Goal: Information Seeking & Learning: Find specific fact

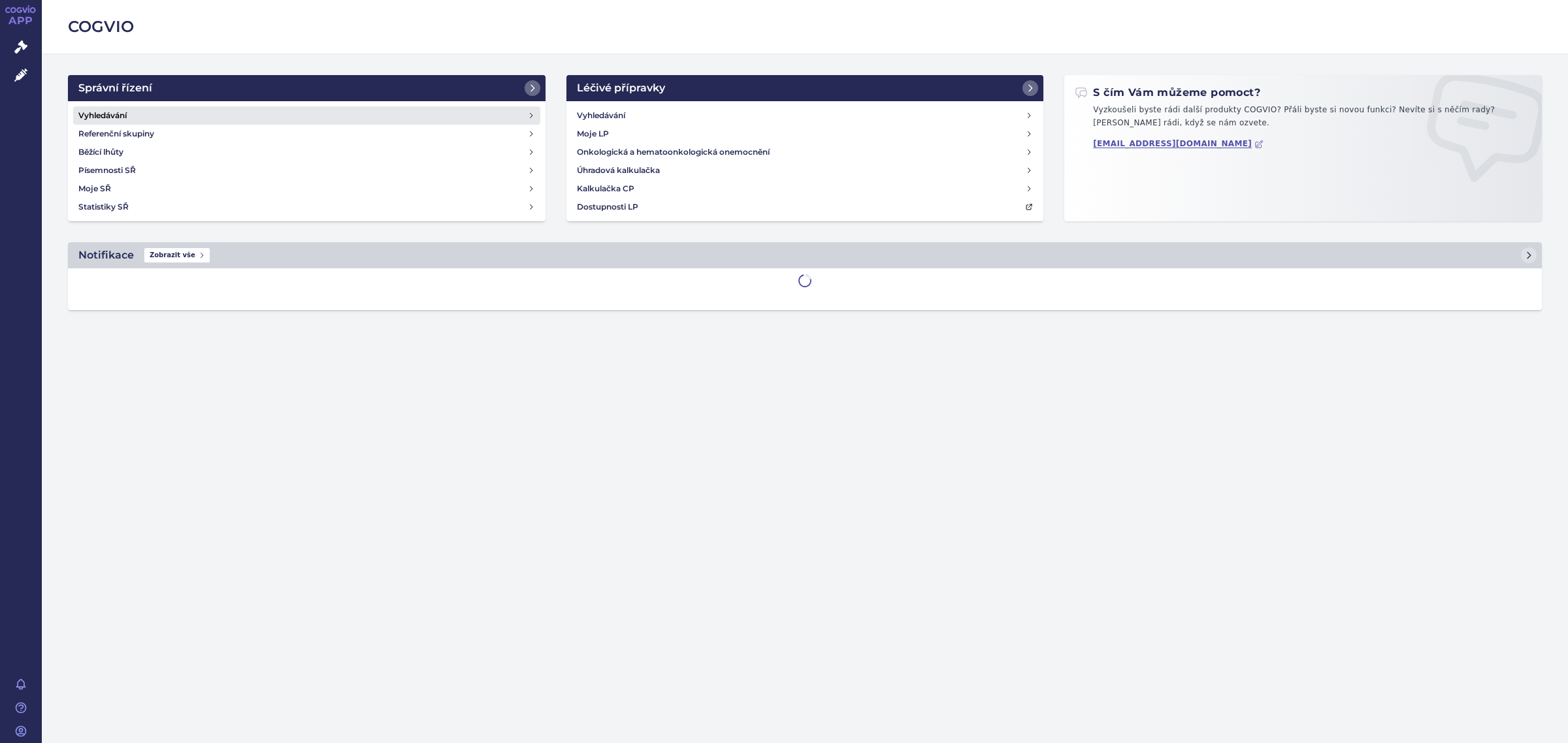
click at [150, 108] on link "Vyhledávání" at bounding box center [306, 115] width 467 height 18
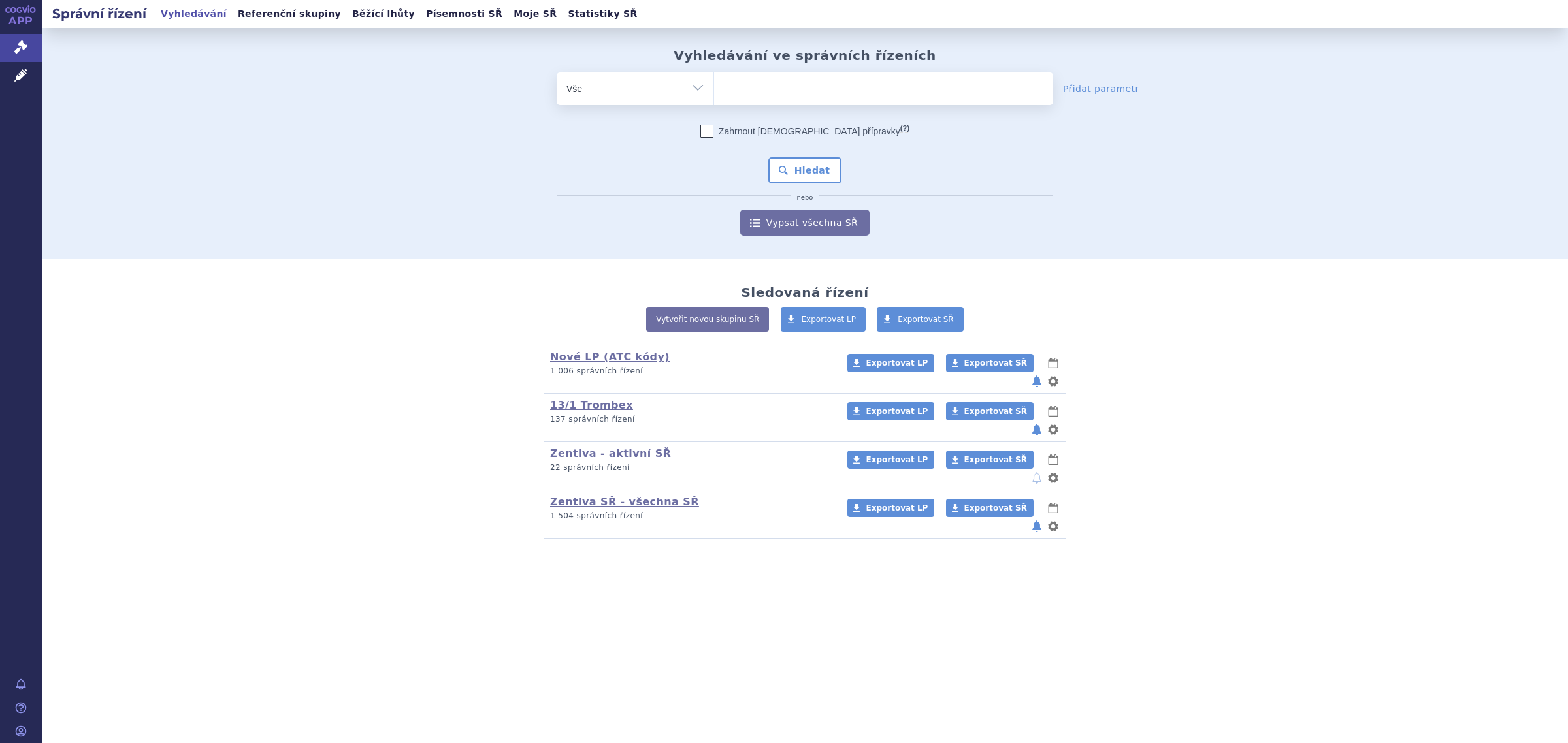
click at [777, 89] on ul at bounding box center [883, 86] width 339 height 27
click at [714, 89] on select at bounding box center [714, 87] width 1 height 32
type input "pre"
type input "prega"
type input "pregaba"
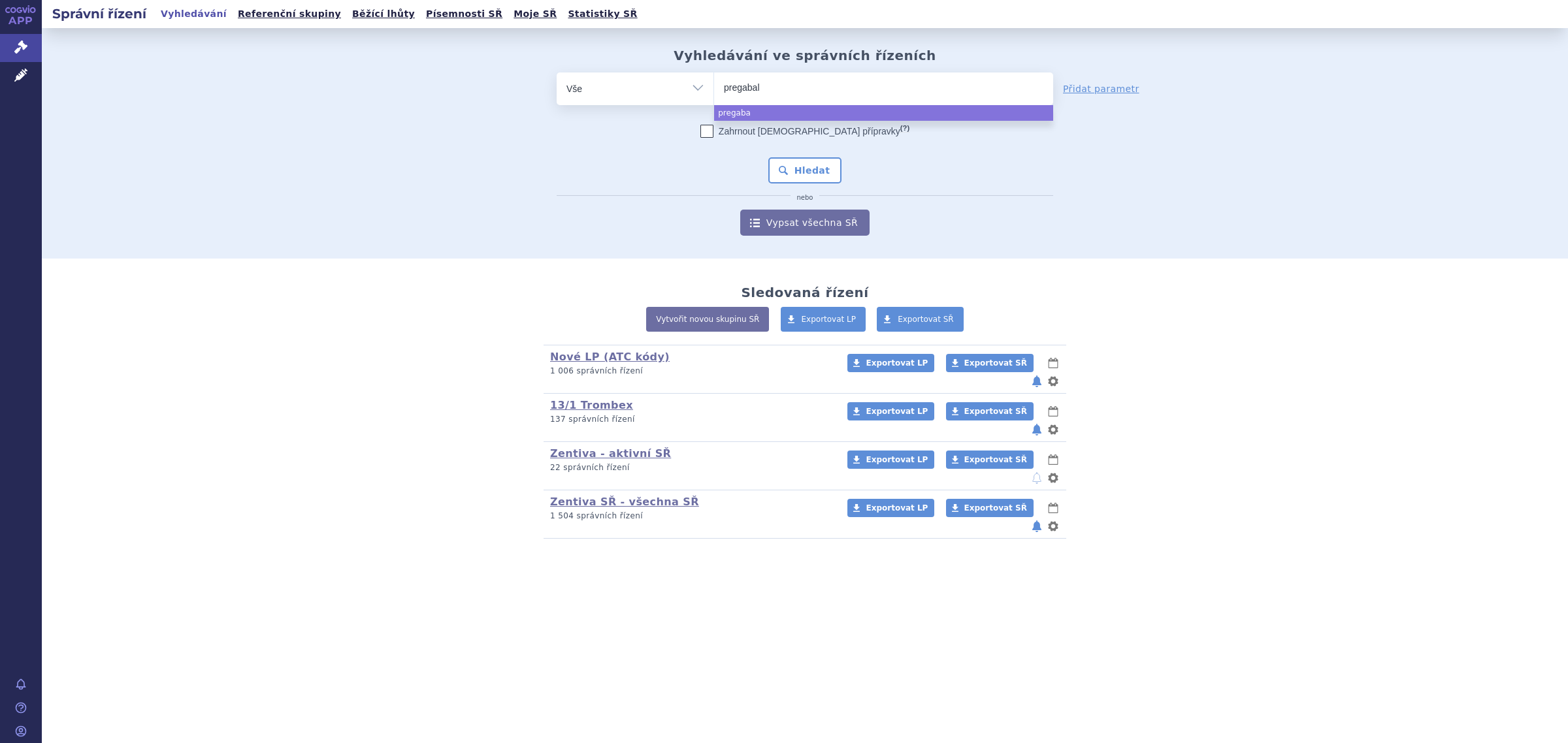
type input "pregabali"
type input "pregabalin"
type input "pregabalin z"
type input "pregabalin zen"
type input "pregabalin zenti"
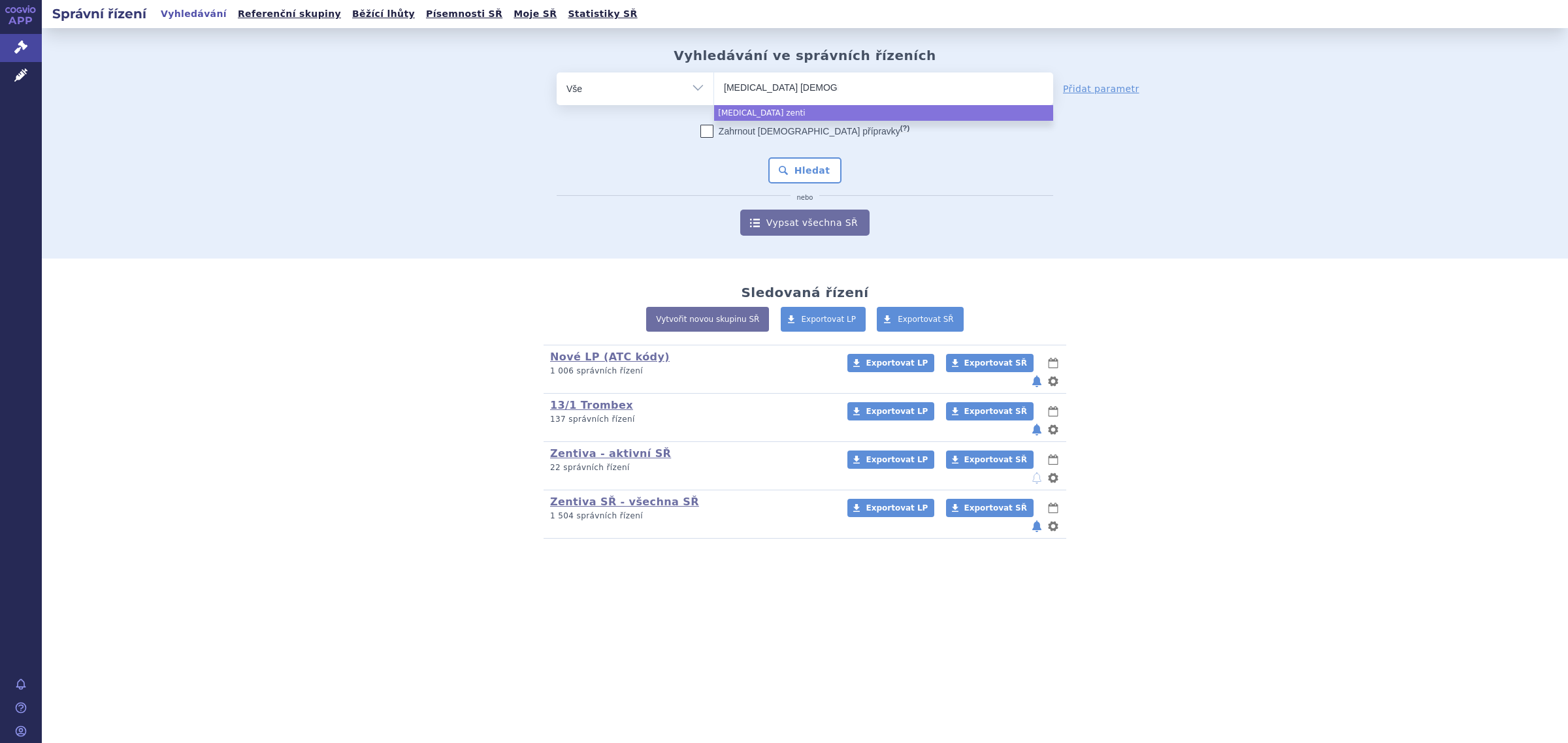
type input "pregabalin zentiva"
select select "pregabalin zentiva"
click at [815, 164] on button "Hledat" at bounding box center [805, 170] width 74 height 26
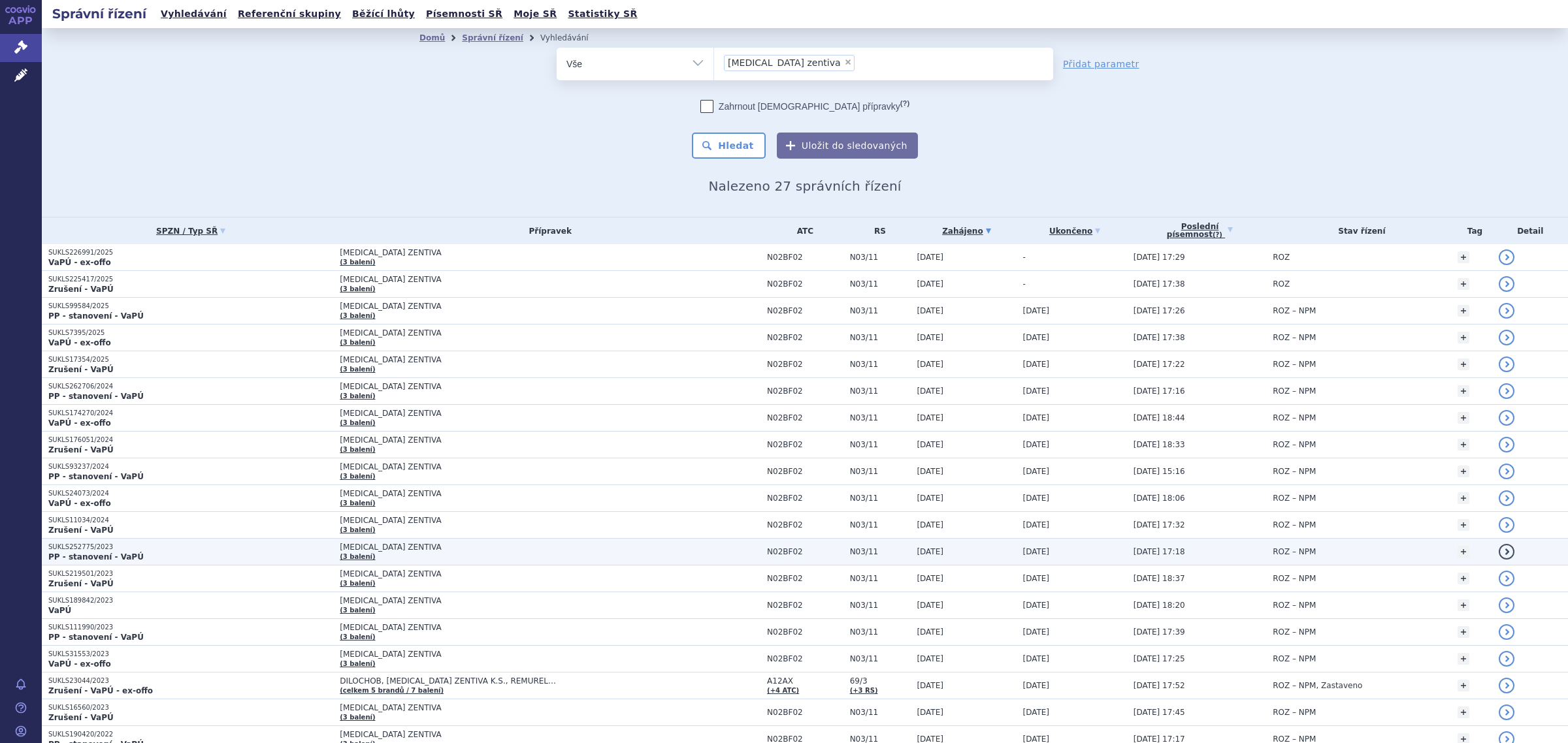
click at [369, 542] on td "PREGABALIN ZENTIVA (3 balení)" at bounding box center [547, 552] width 428 height 27
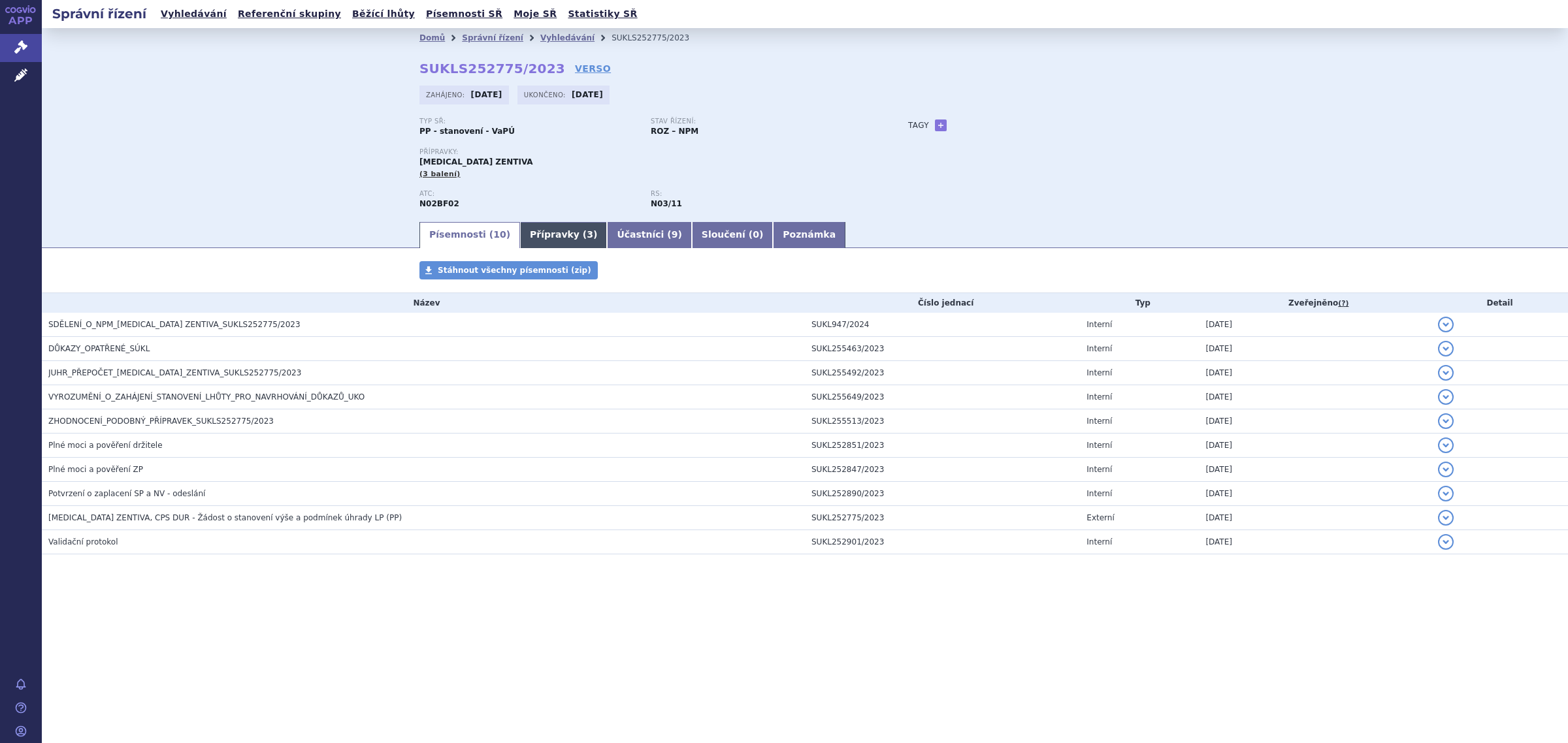
click at [545, 239] on link "Přípravky ( 3 )" at bounding box center [563, 235] width 87 height 26
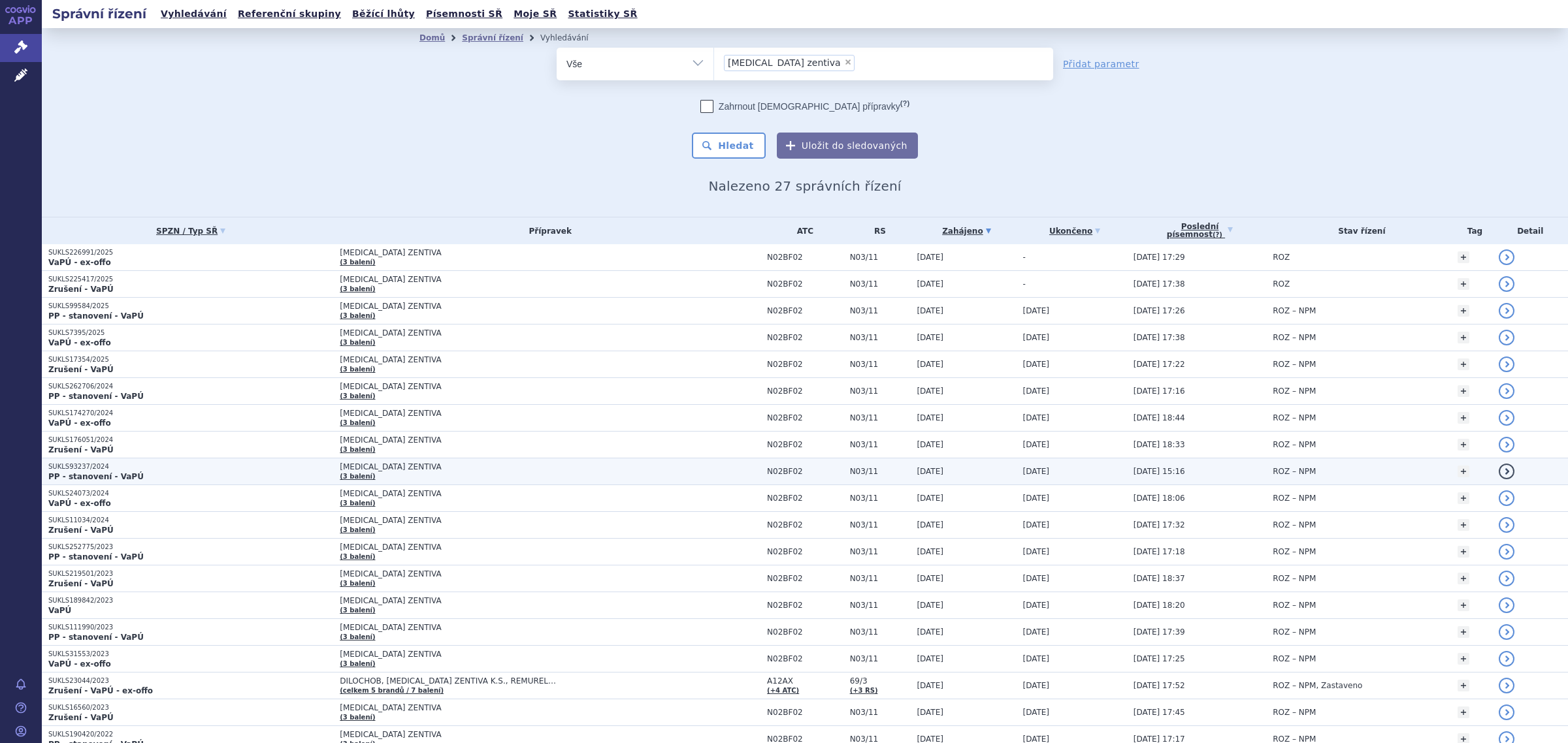
click at [357, 468] on span "[MEDICAL_DATA] ZENTIVA" at bounding box center [503, 466] width 326 height 9
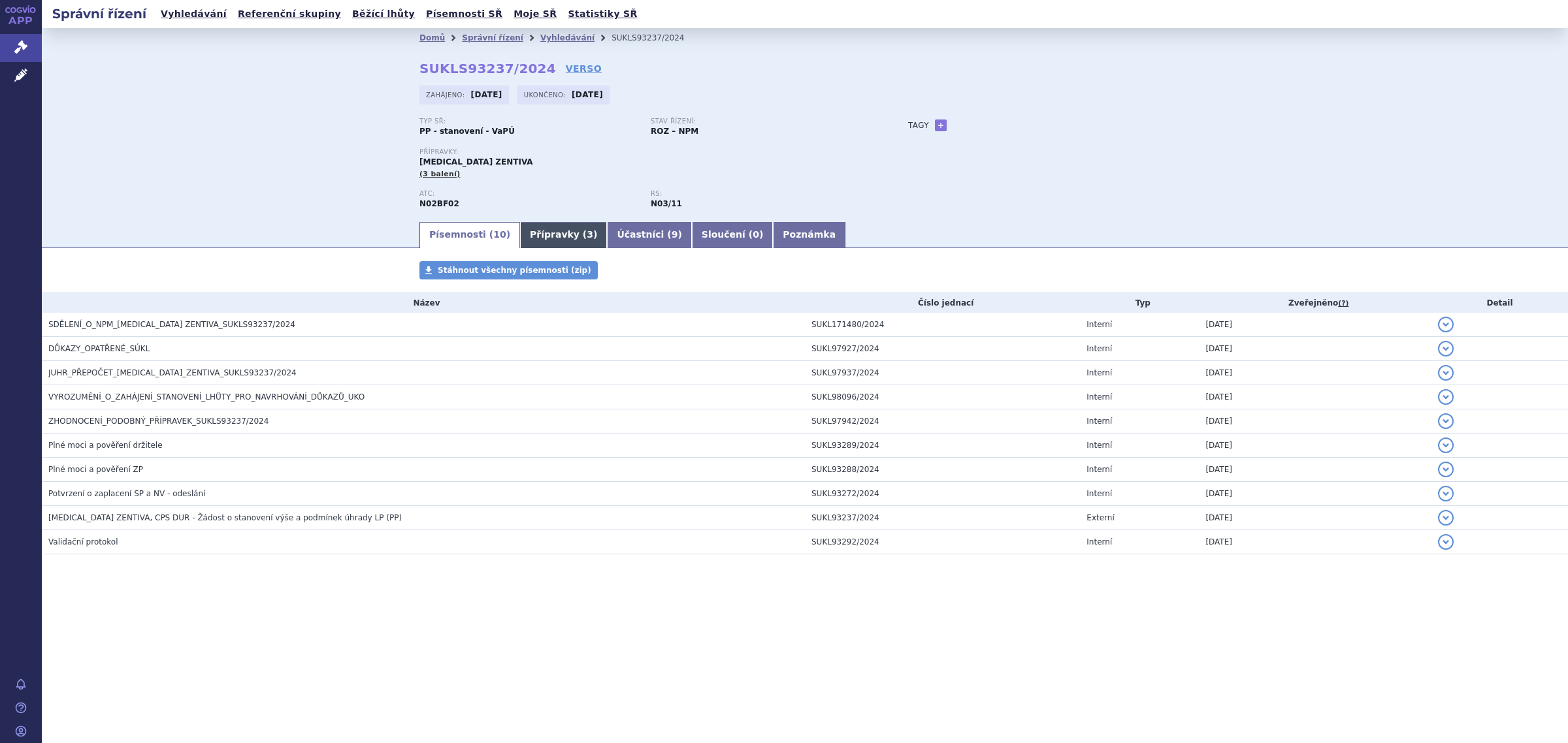
click at [549, 227] on link "Přípravky ( 3 )" at bounding box center [563, 235] width 87 height 26
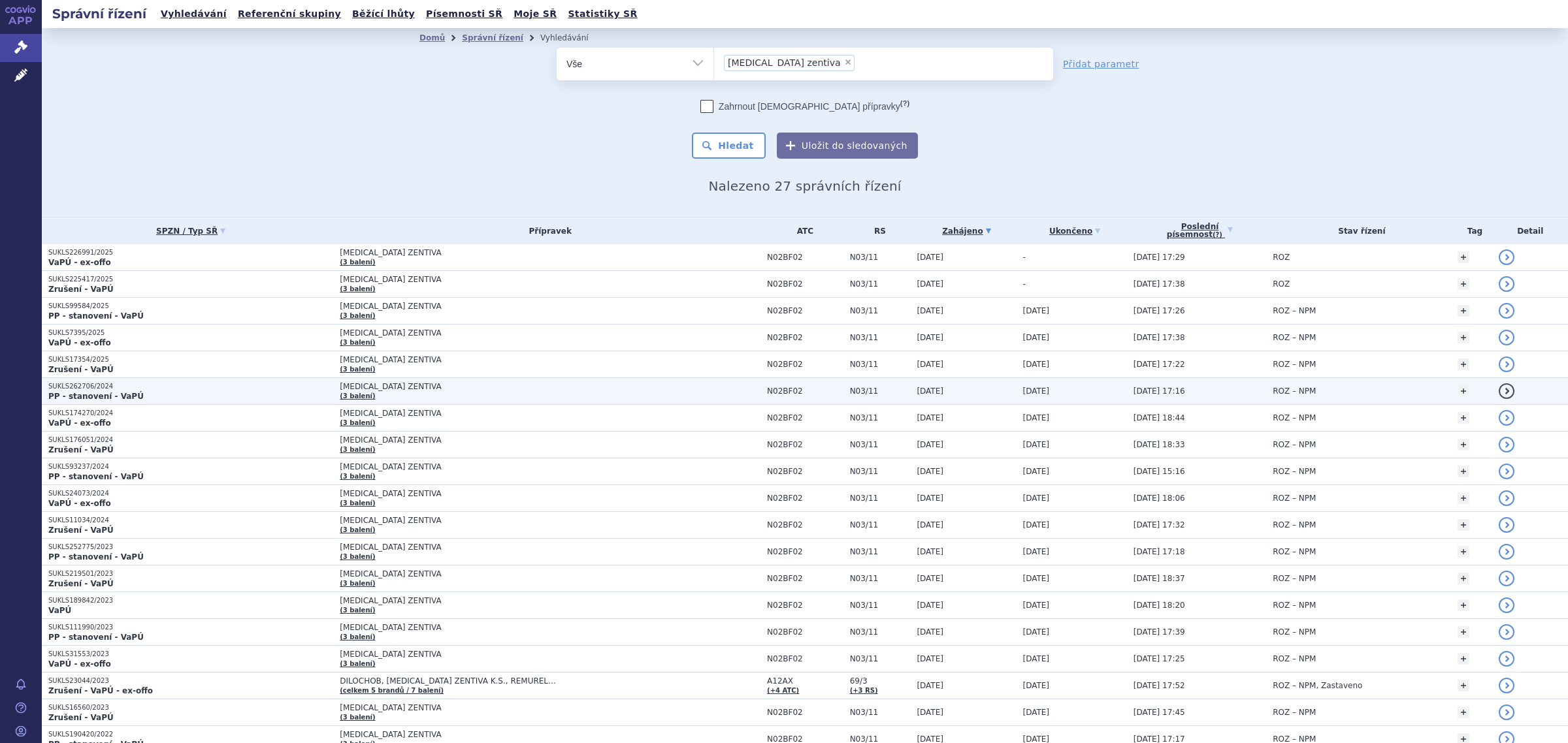
click at [353, 386] on span "[MEDICAL_DATA] ZENTIVA" at bounding box center [503, 386] width 326 height 9
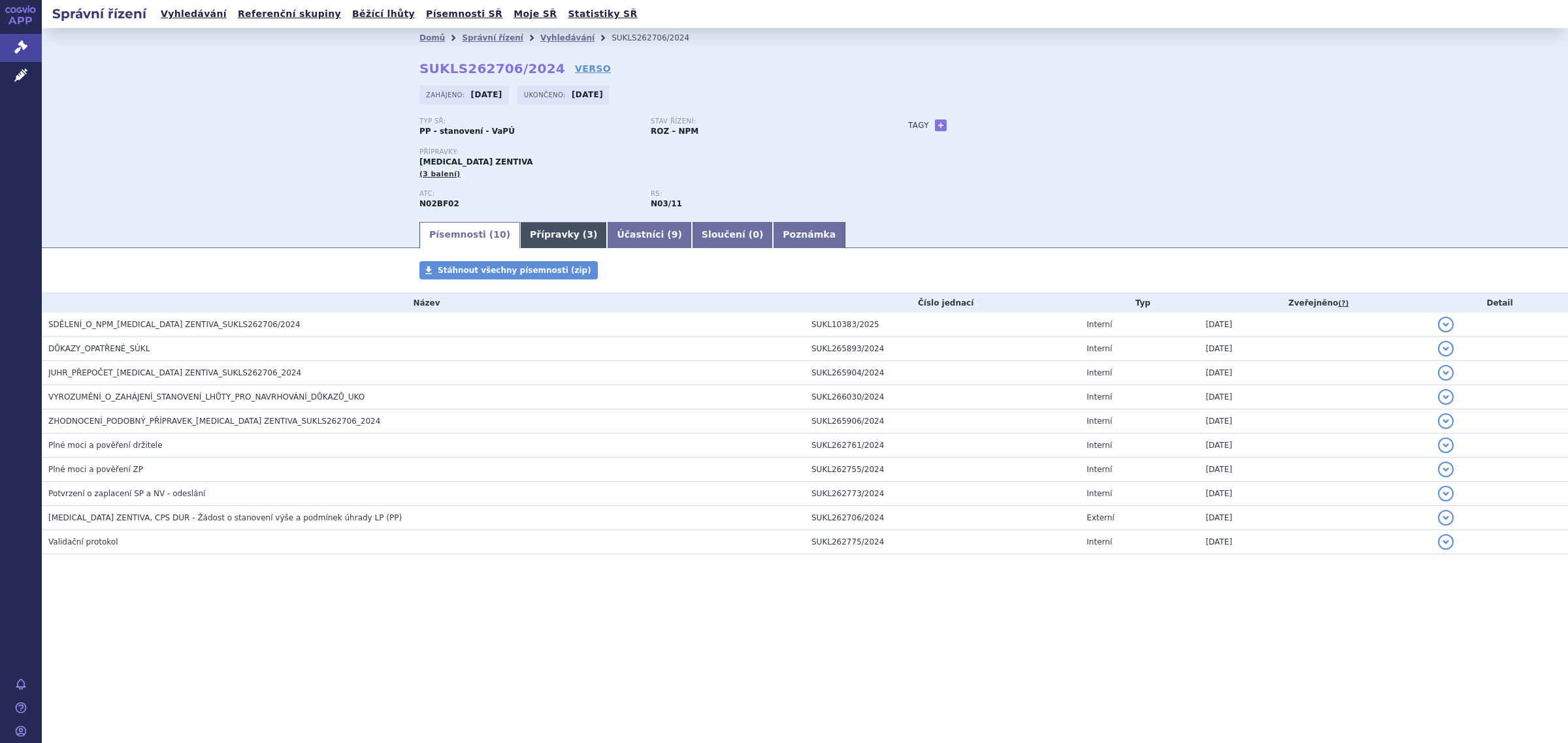
click at [551, 227] on link "Přípravky ( 3 )" at bounding box center [563, 235] width 87 height 26
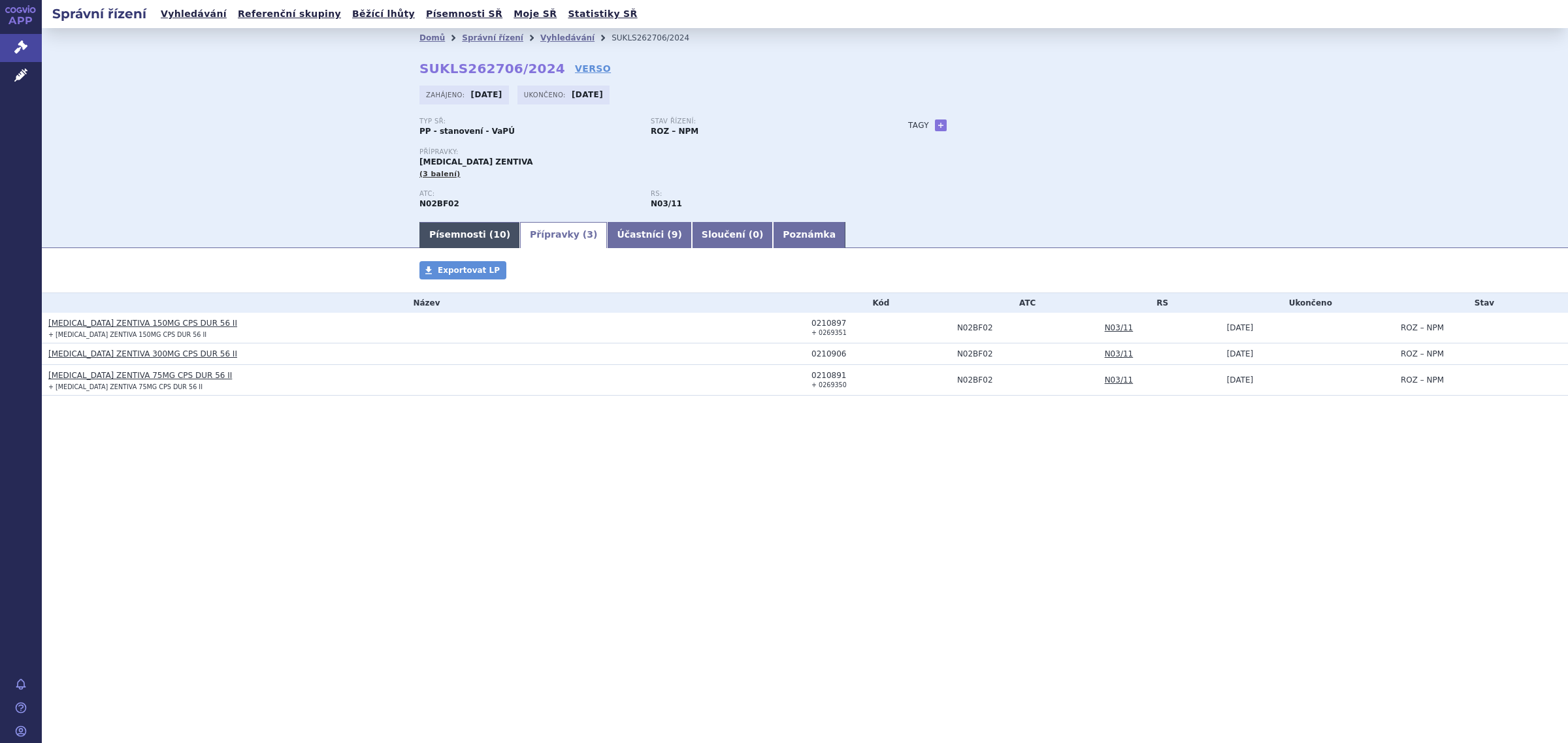
click at [440, 236] on link "Písemnosti ( 10 )" at bounding box center [469, 235] width 100 height 26
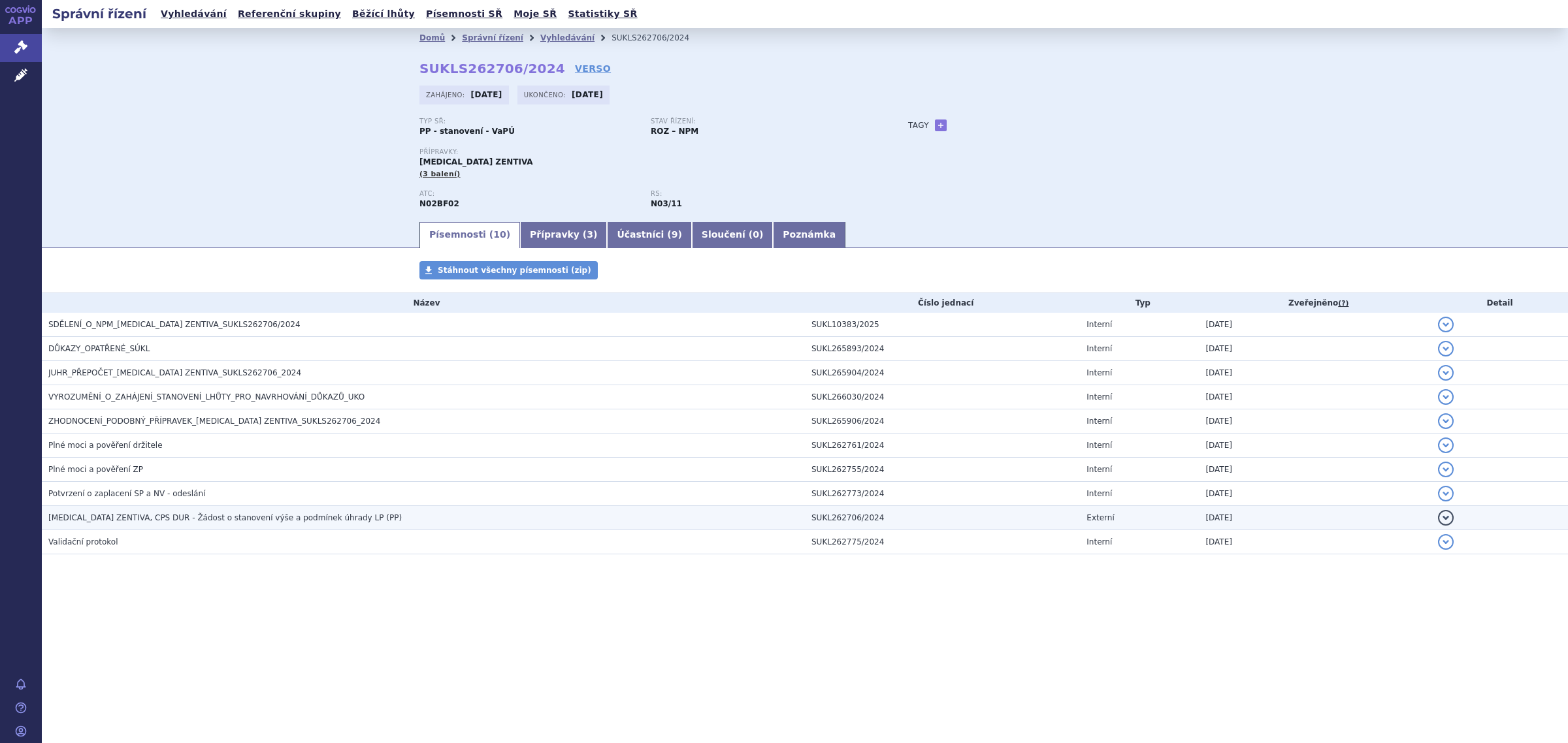
click at [136, 516] on span "PREGABALIN ZENTIVA, CPS DUR - Žádost o stanovení výše a podmínek úhrady LP (PP)" at bounding box center [225, 518] width 353 height 9
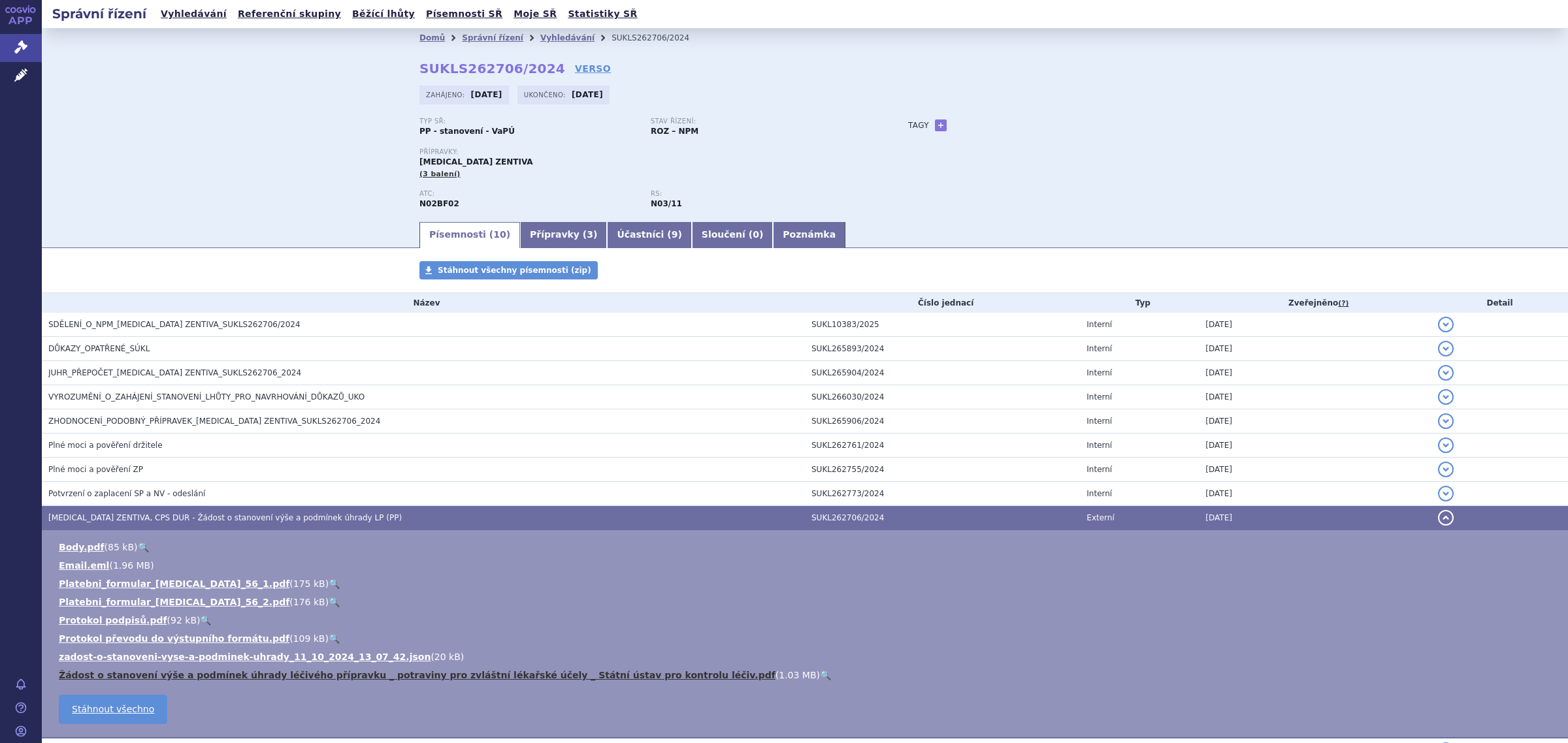
click at [220, 672] on link "Žádost o stanovení výše a podmínek úhrady léčivého přípravku _ potraviny pro zv…" at bounding box center [417, 675] width 716 height 10
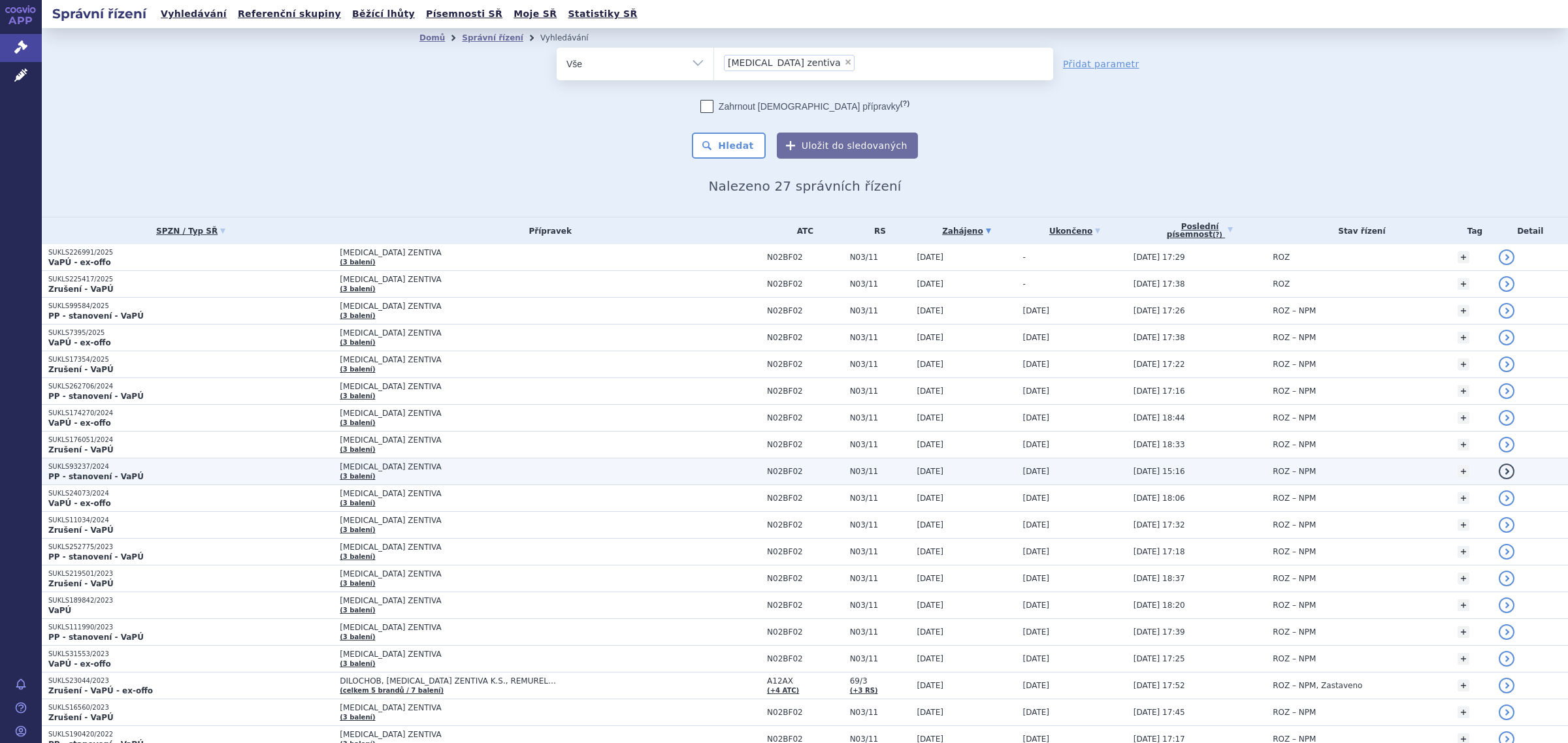
click at [103, 475] on strong "PP - stanovení - VaPÚ" at bounding box center [96, 477] width 95 height 9
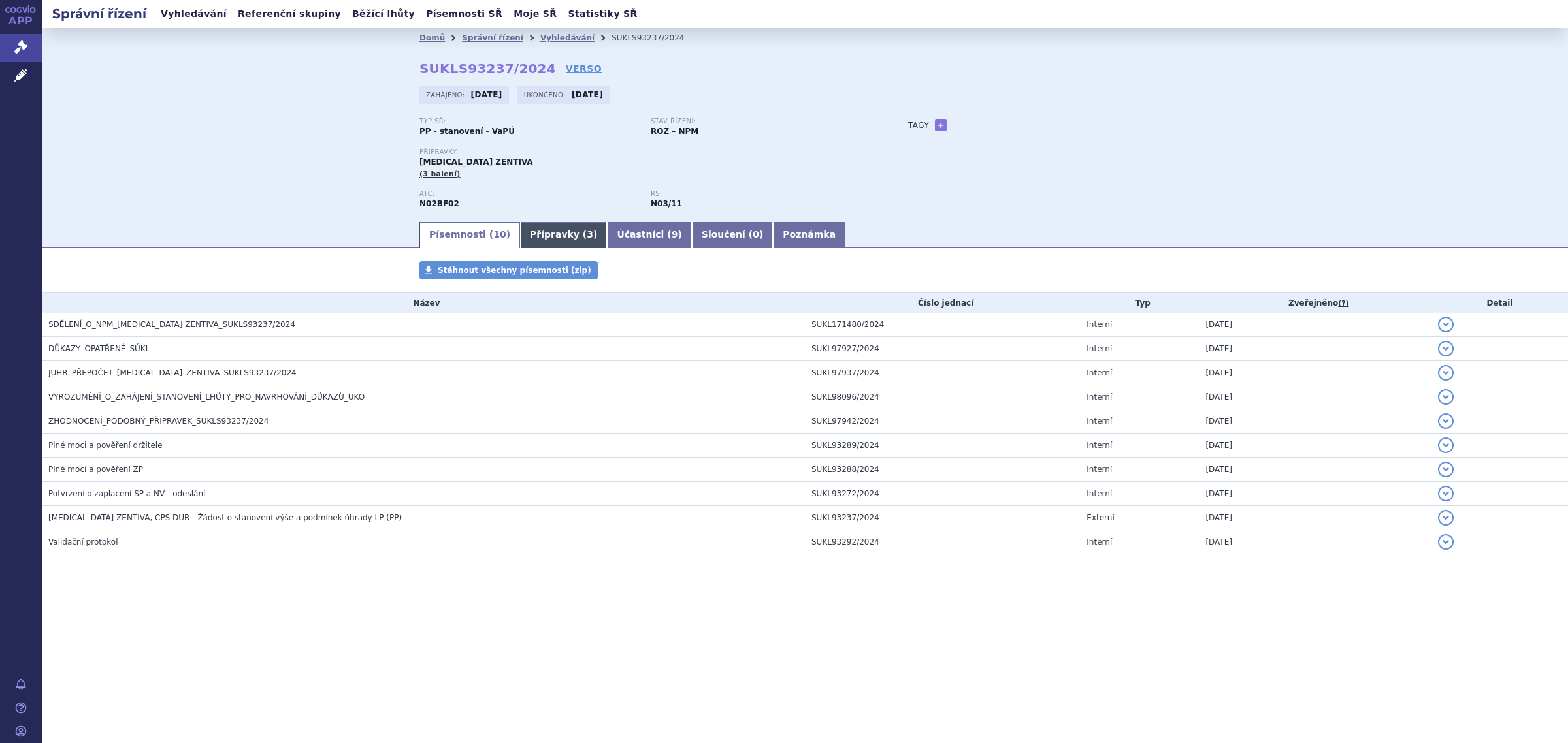
click at [546, 224] on link "Přípravky ( 3 )" at bounding box center [563, 235] width 87 height 26
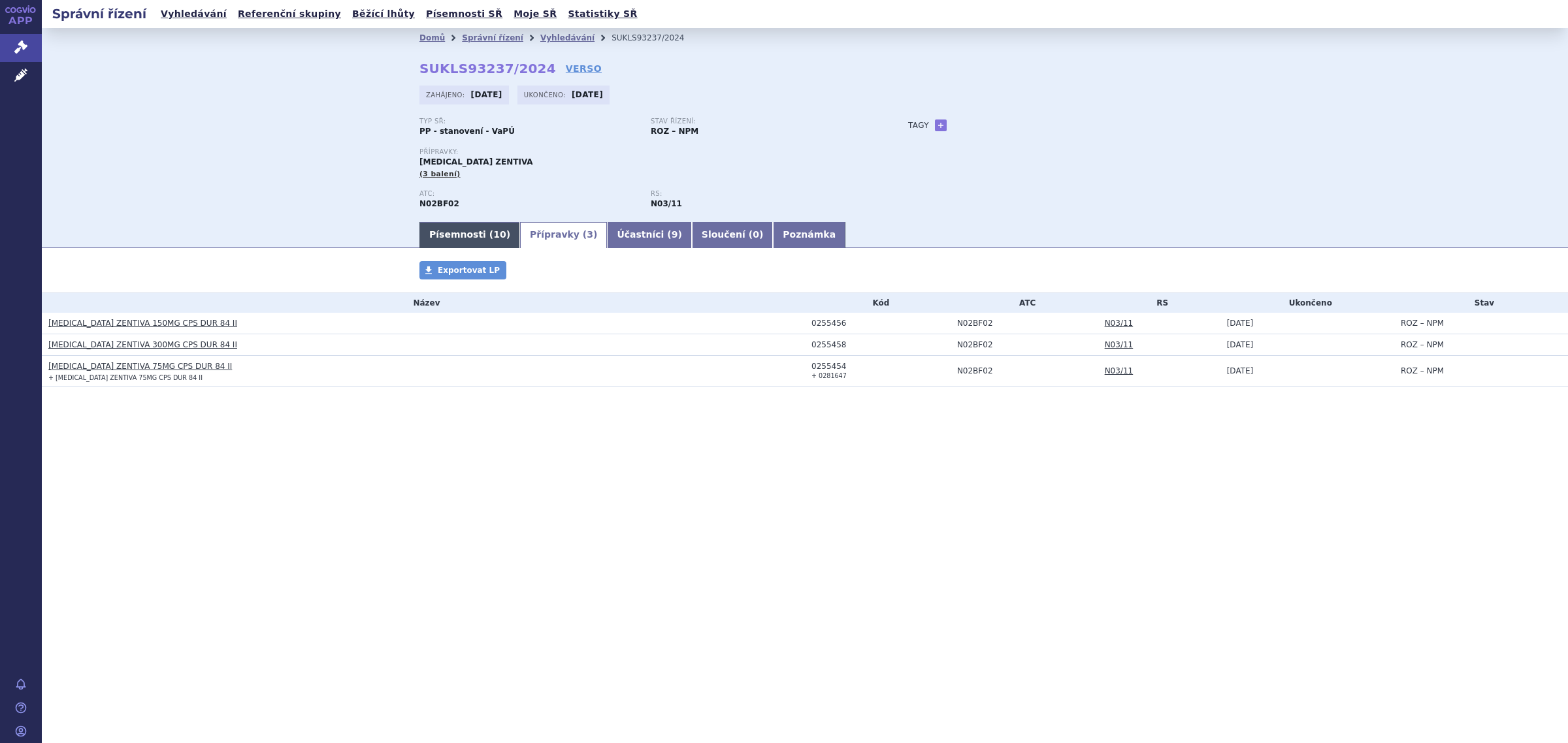
click at [442, 243] on link "Písemnosti ( 10 )" at bounding box center [469, 235] width 100 height 26
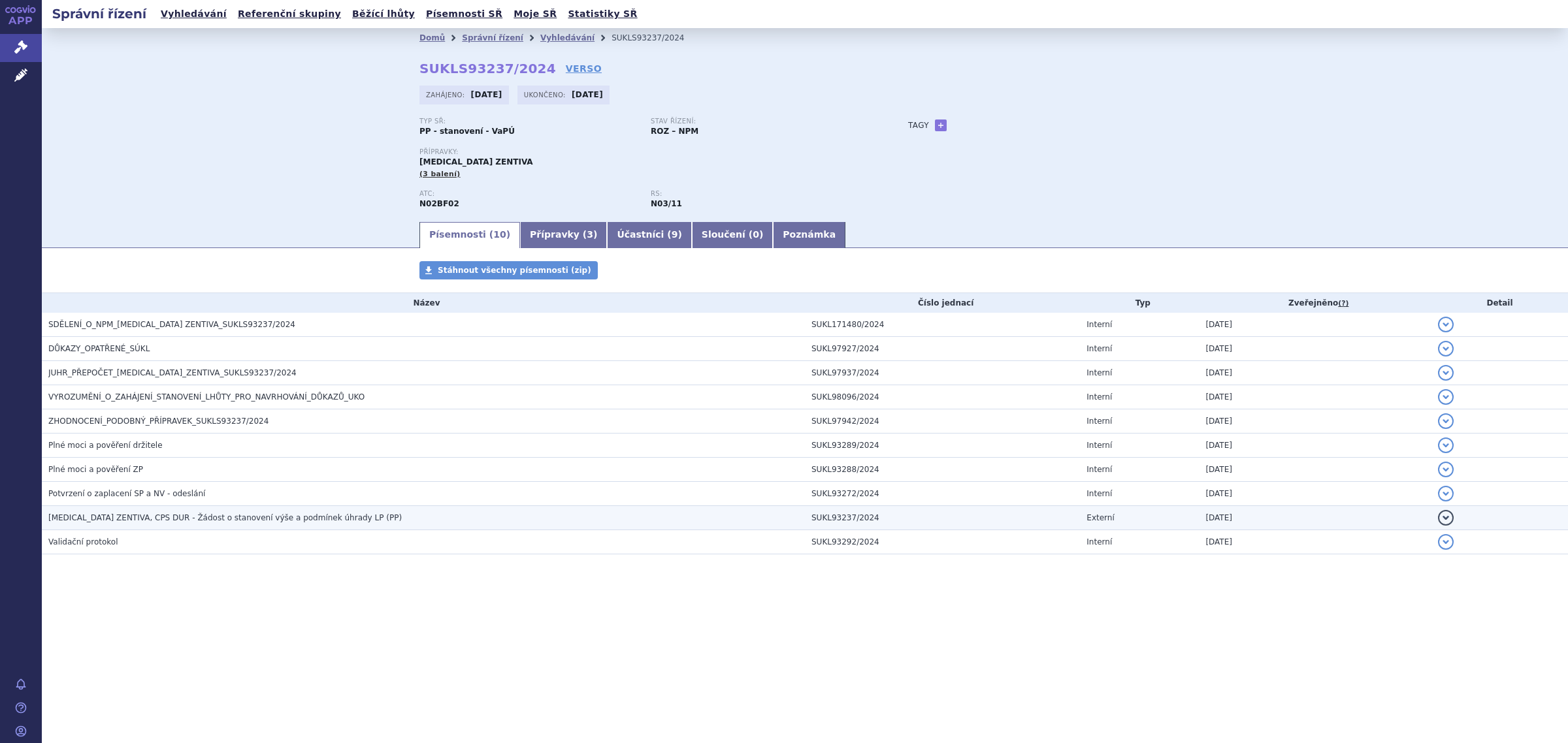
click at [135, 519] on span "PREGABALIN ZENTIVA, CPS DUR - Žádost o stanovení výše a podmínek úhrady LP (PP)" at bounding box center [225, 518] width 353 height 9
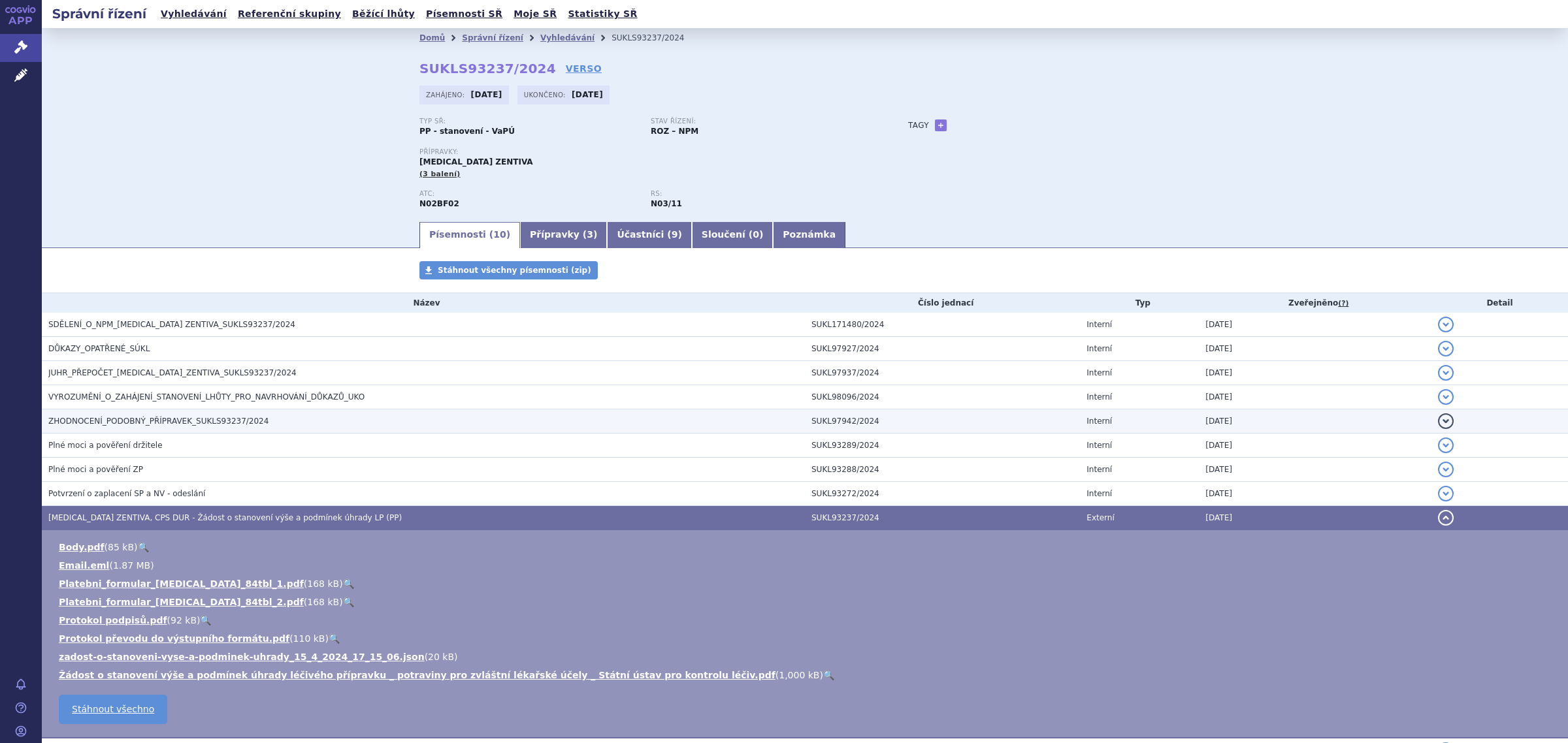
click at [149, 423] on span "ZHODNOCENÍ_PODOBNÝ_PŘÍPRAVEK_SUKLS93237/2024" at bounding box center [158, 421] width 220 height 9
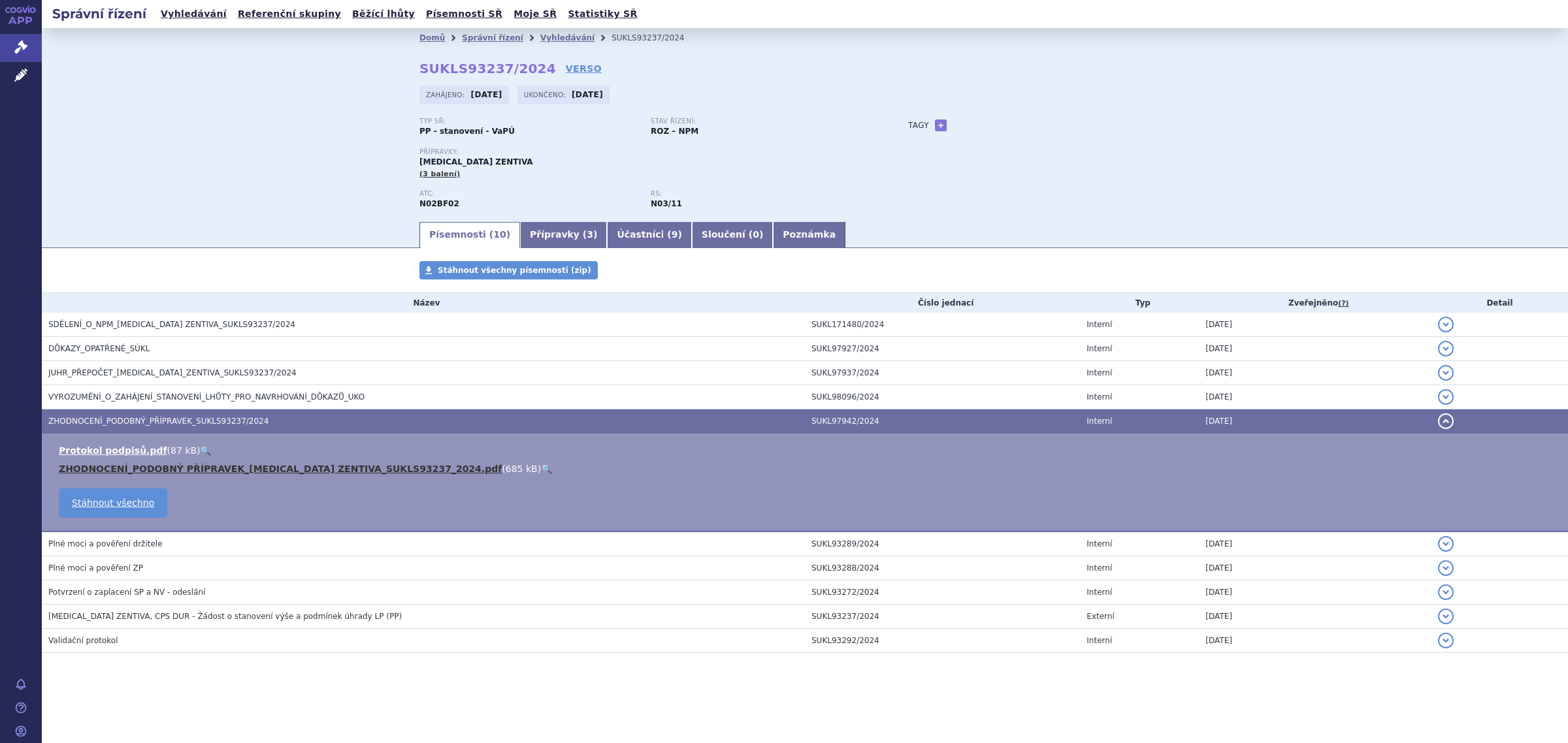
click at [171, 474] on link "ZHODNOCENÍ_PODOBNÝ PŘÍPRAVEK_PREGABALIN ZENTIVA_SUKLS93237_2024.pdf" at bounding box center [280, 469] width 443 height 10
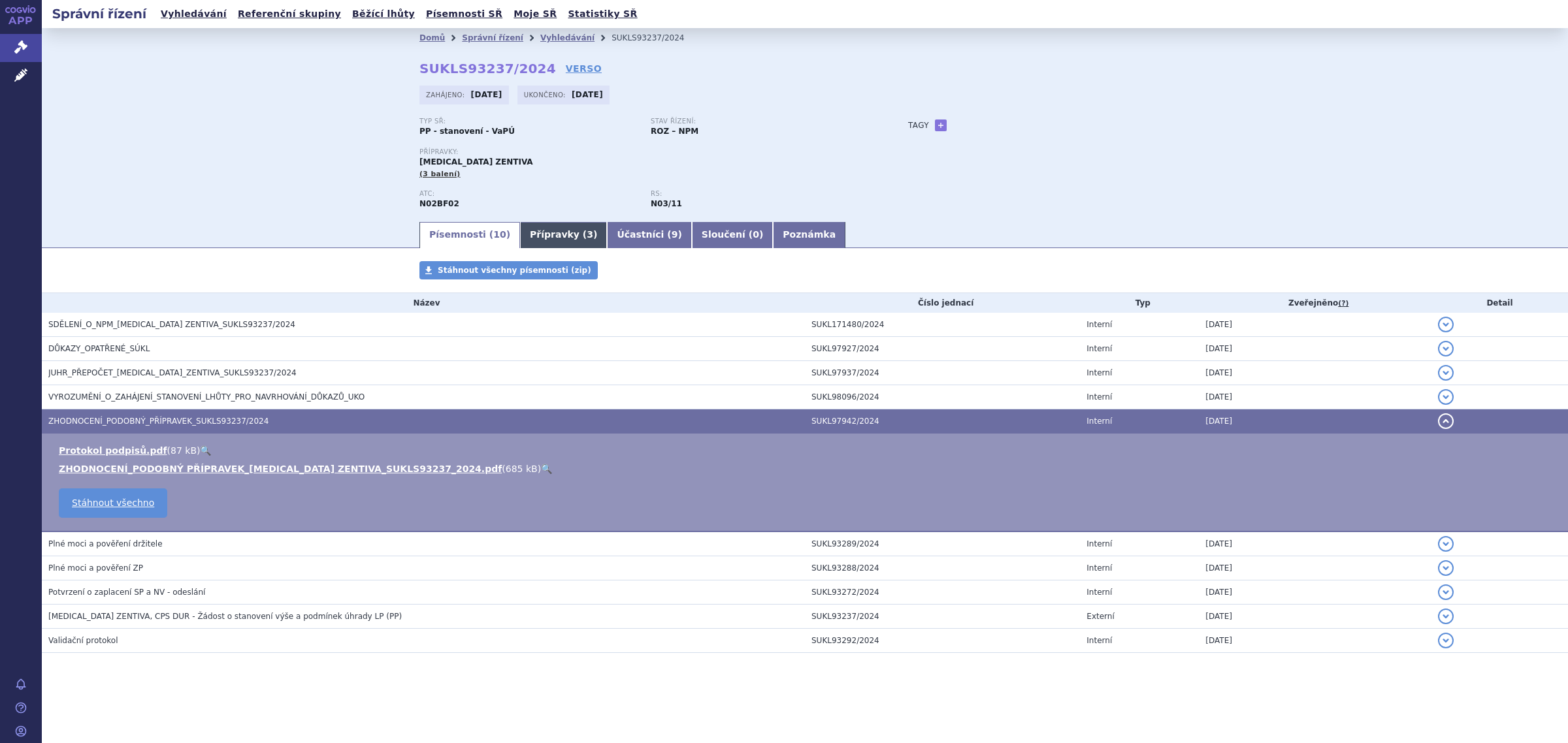
click at [544, 230] on link "Přípravky ( 3 )" at bounding box center [563, 235] width 87 height 26
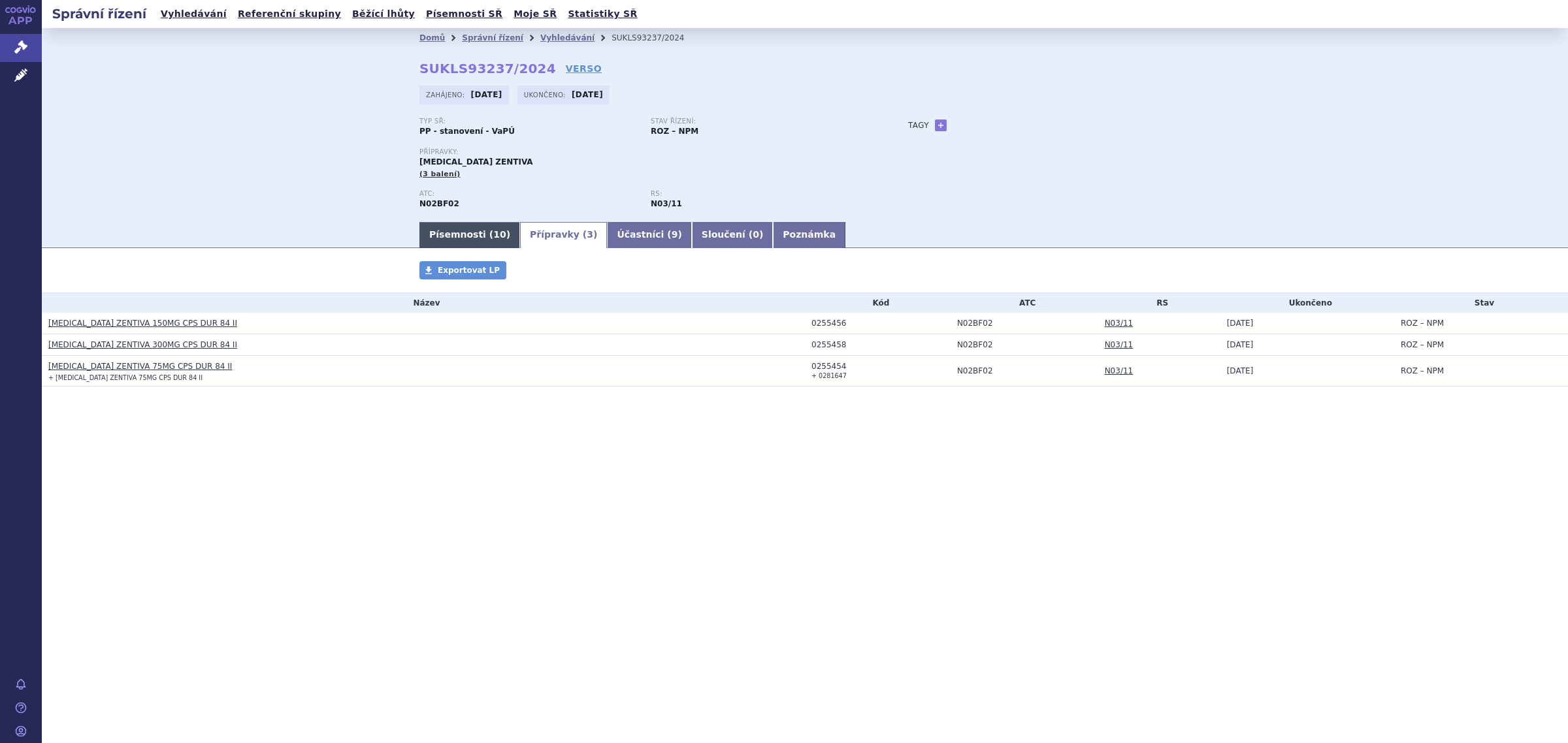
click at [465, 232] on link "Písemnosti ( 10 )" at bounding box center [469, 235] width 100 height 26
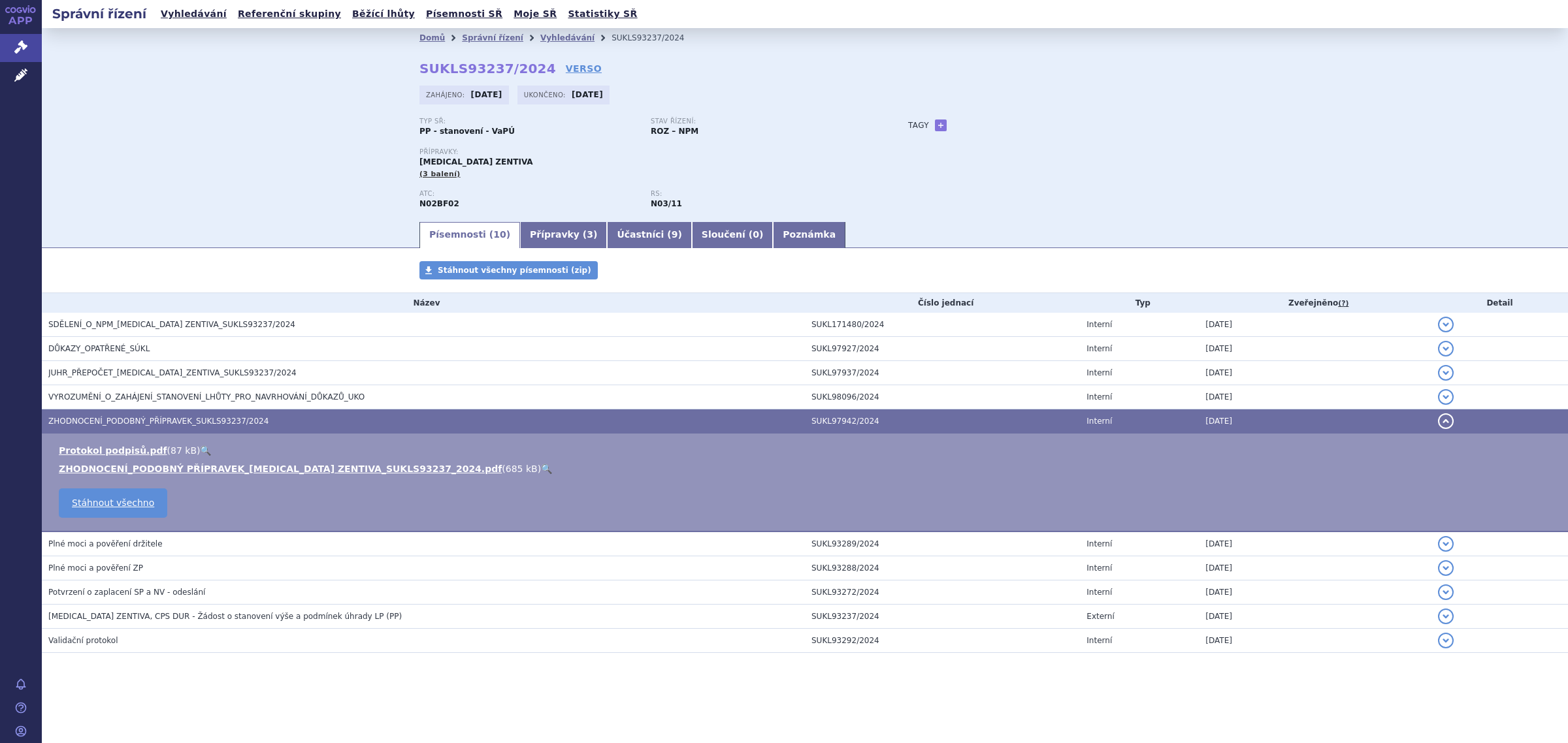
click at [174, 616] on span "PREGABALIN ZENTIVA, CPS DUR - Žádost o stanovení výše a podmínek úhrady LP (PP)" at bounding box center [225, 617] width 353 height 9
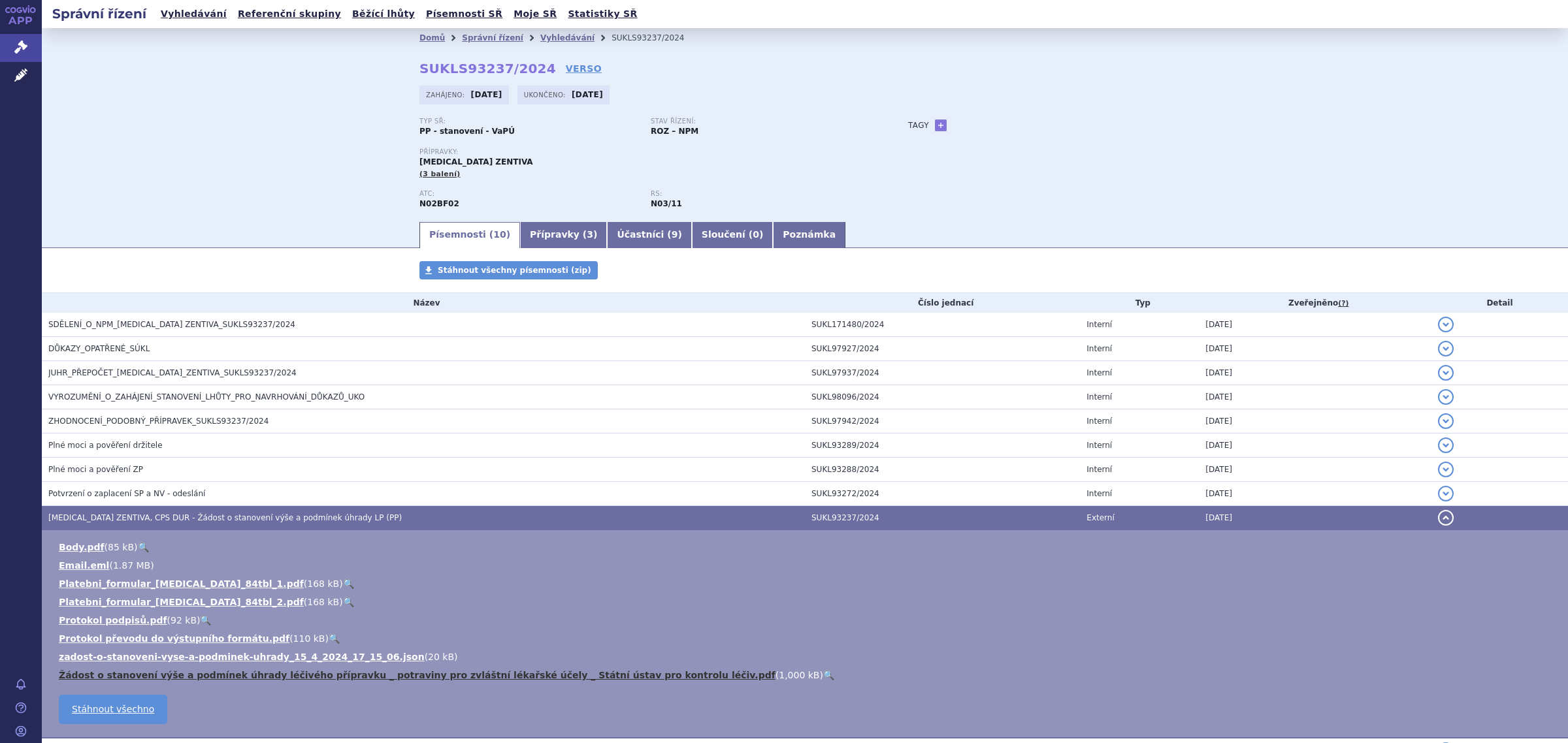
click at [298, 674] on link "Žádost o stanovení výše a podmínek úhrady léčivého přípravku _ potraviny pro zv…" at bounding box center [417, 675] width 716 height 10
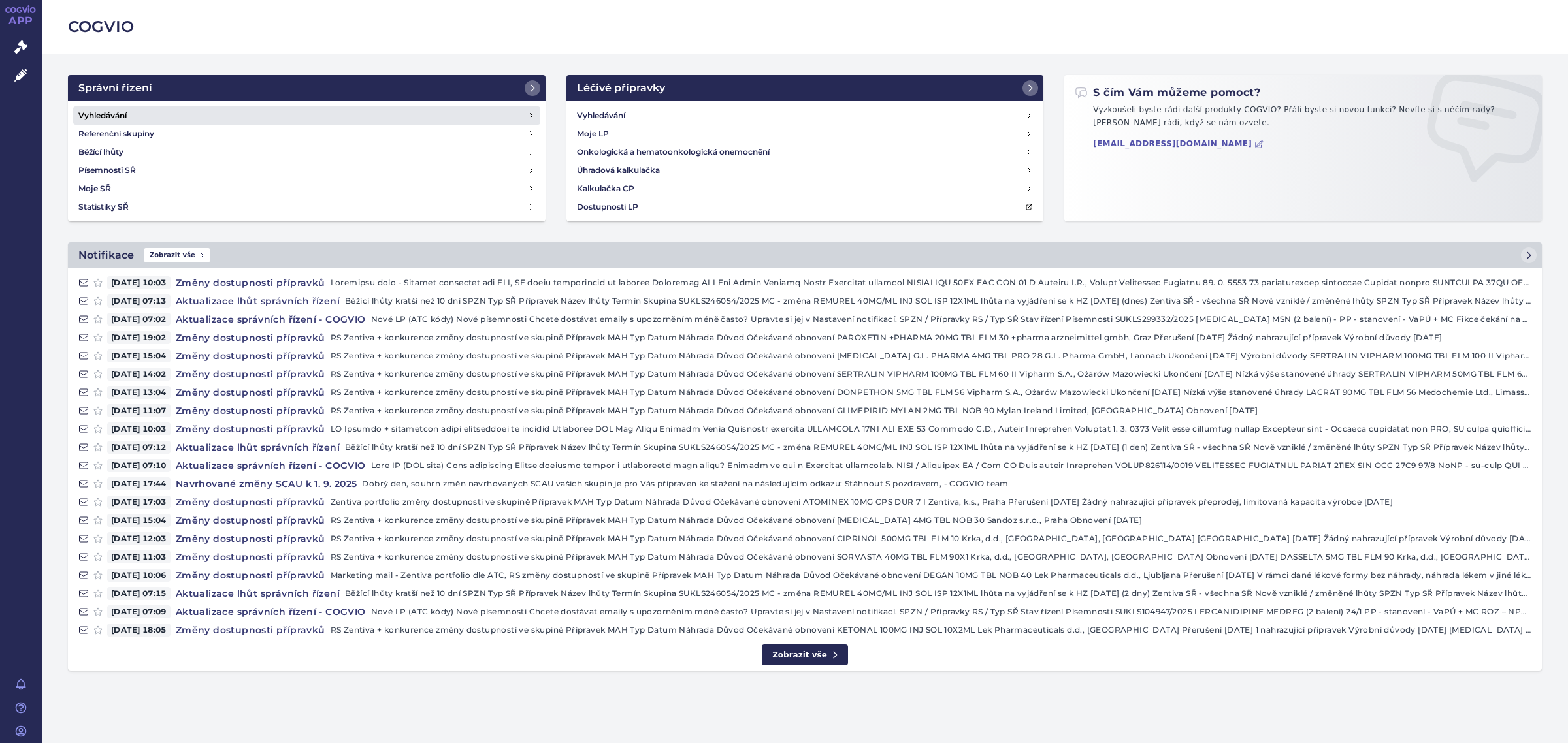
click at [162, 110] on link "Vyhledávání" at bounding box center [306, 115] width 467 height 18
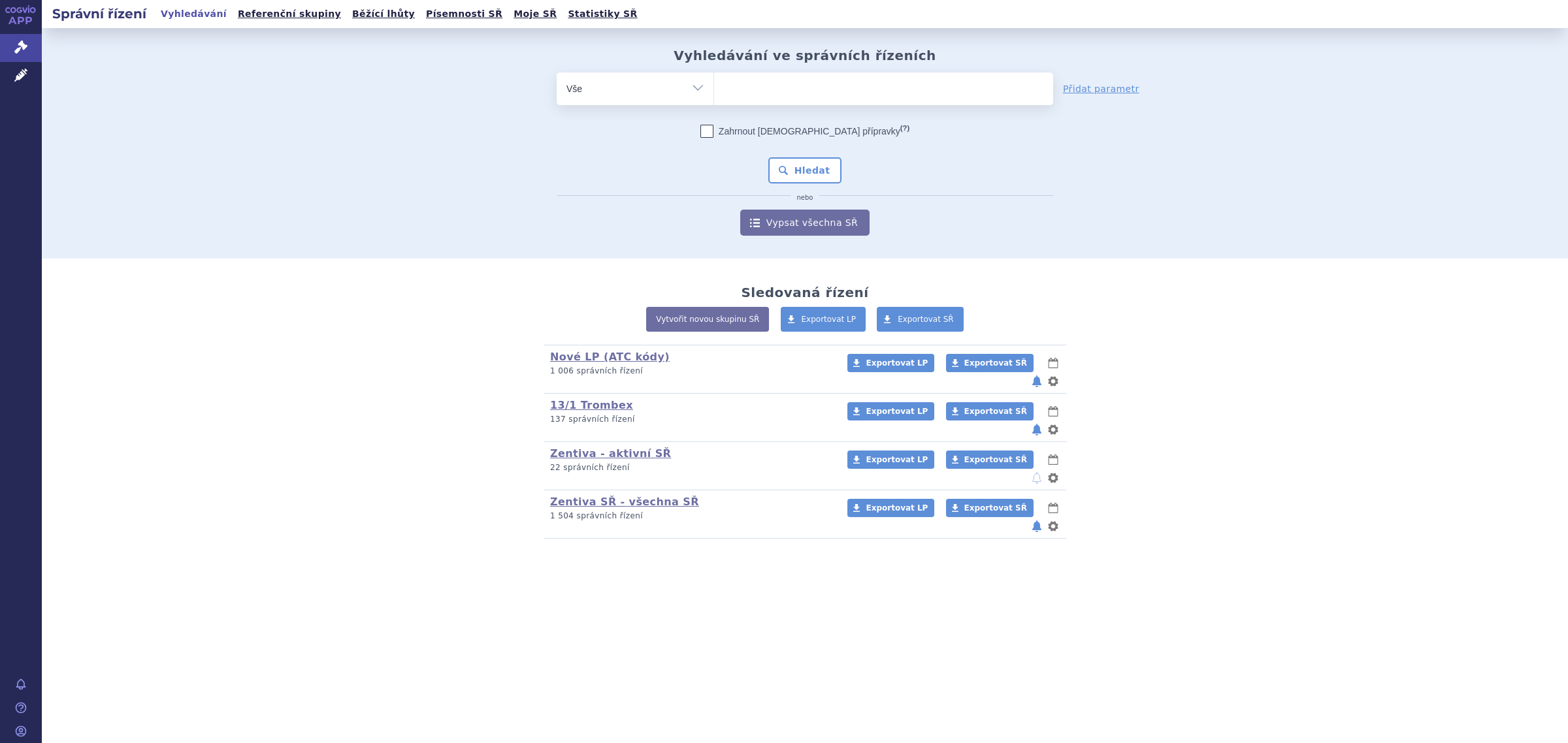
click at [789, 82] on ul at bounding box center [883, 86] width 339 height 27
click at [714, 82] on select at bounding box center [714, 87] width 1 height 32
type input "pr"
type input "preg"
type input "pregab"
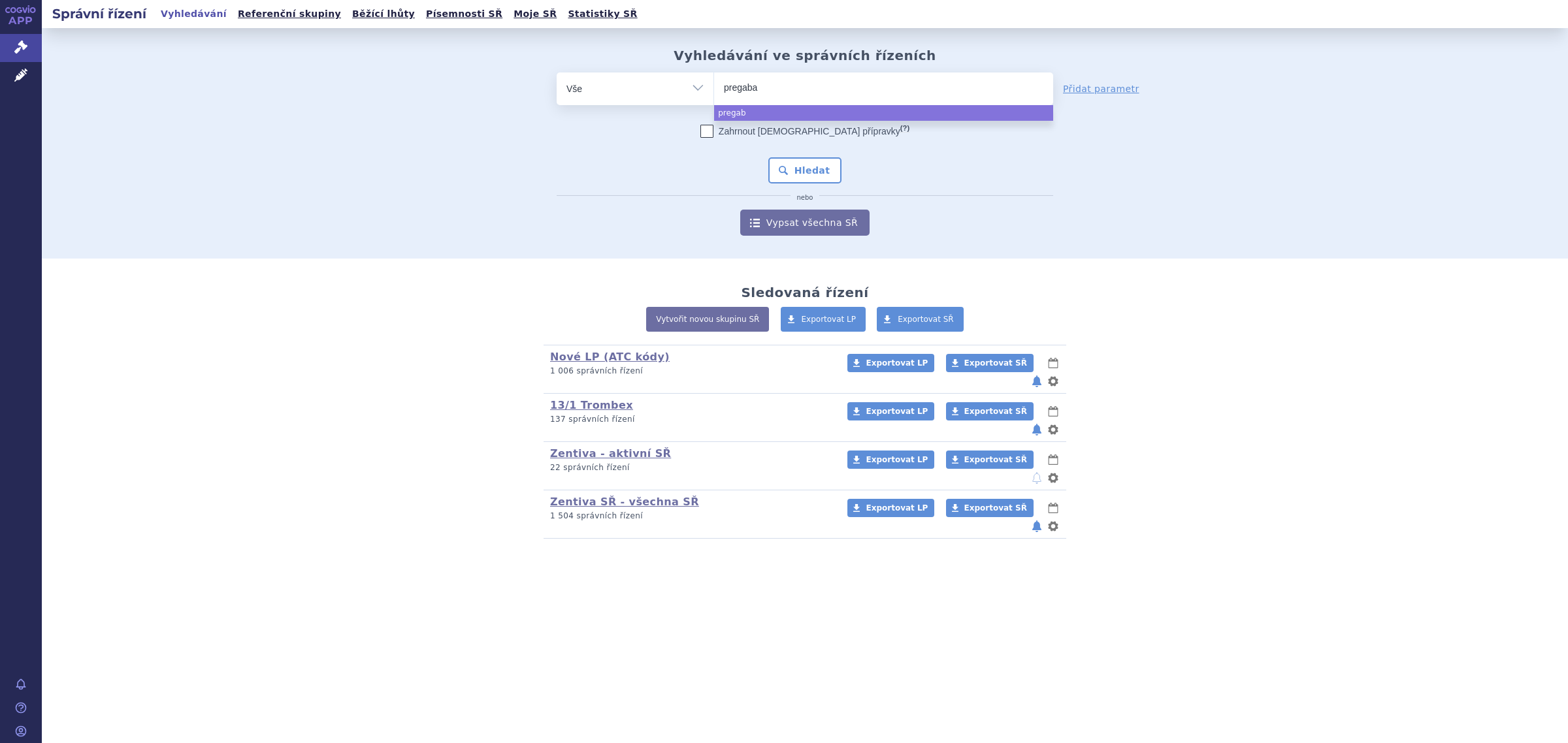
type input "pregabal"
type input "pregabali"
type input "pregabalin"
type input "pregabalin me"
type input "pregabalin med"
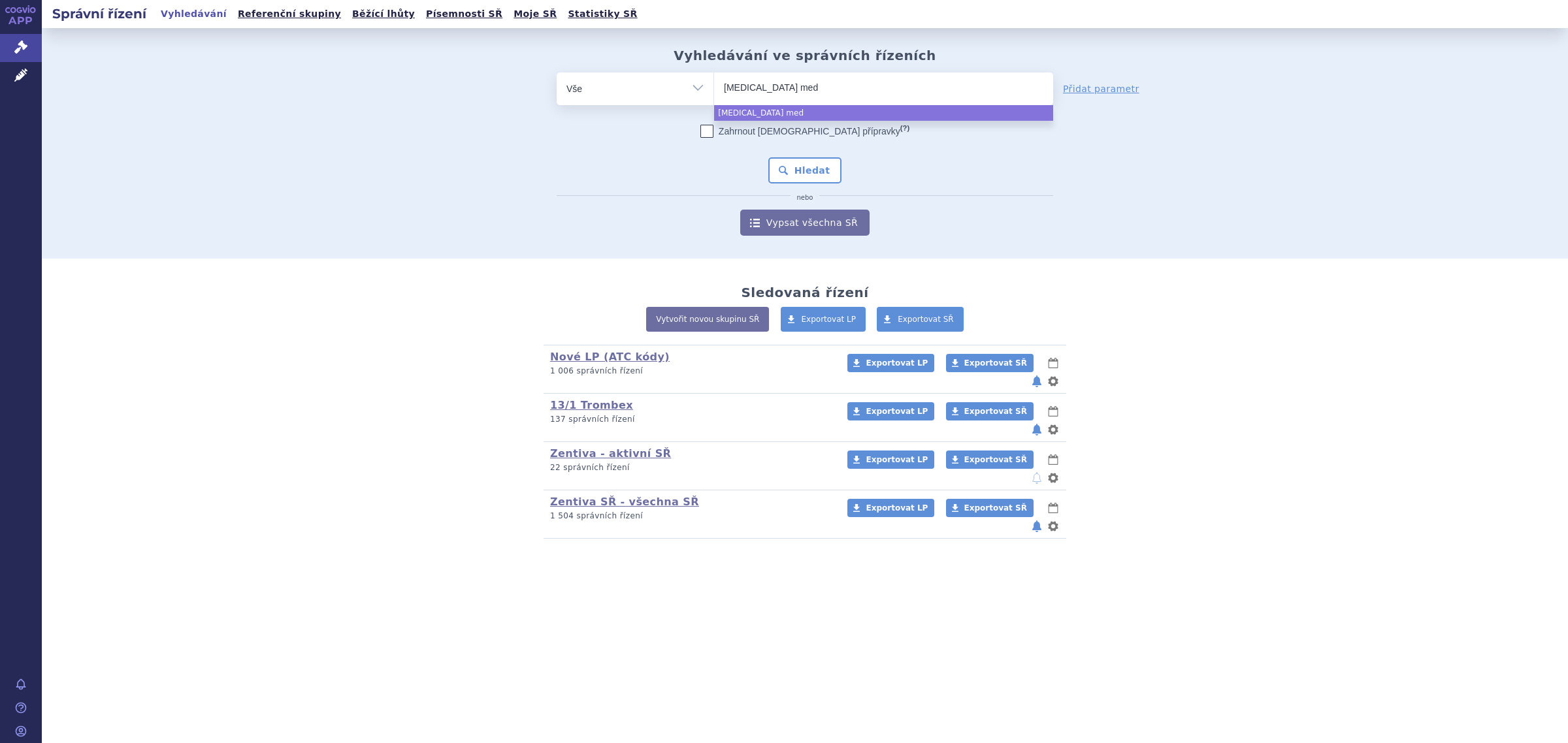
type input "pregabalin medr"
type input "pregabalin medreg"
select select "pregabalin medreg"
click at [794, 160] on button "Hledat" at bounding box center [805, 170] width 74 height 26
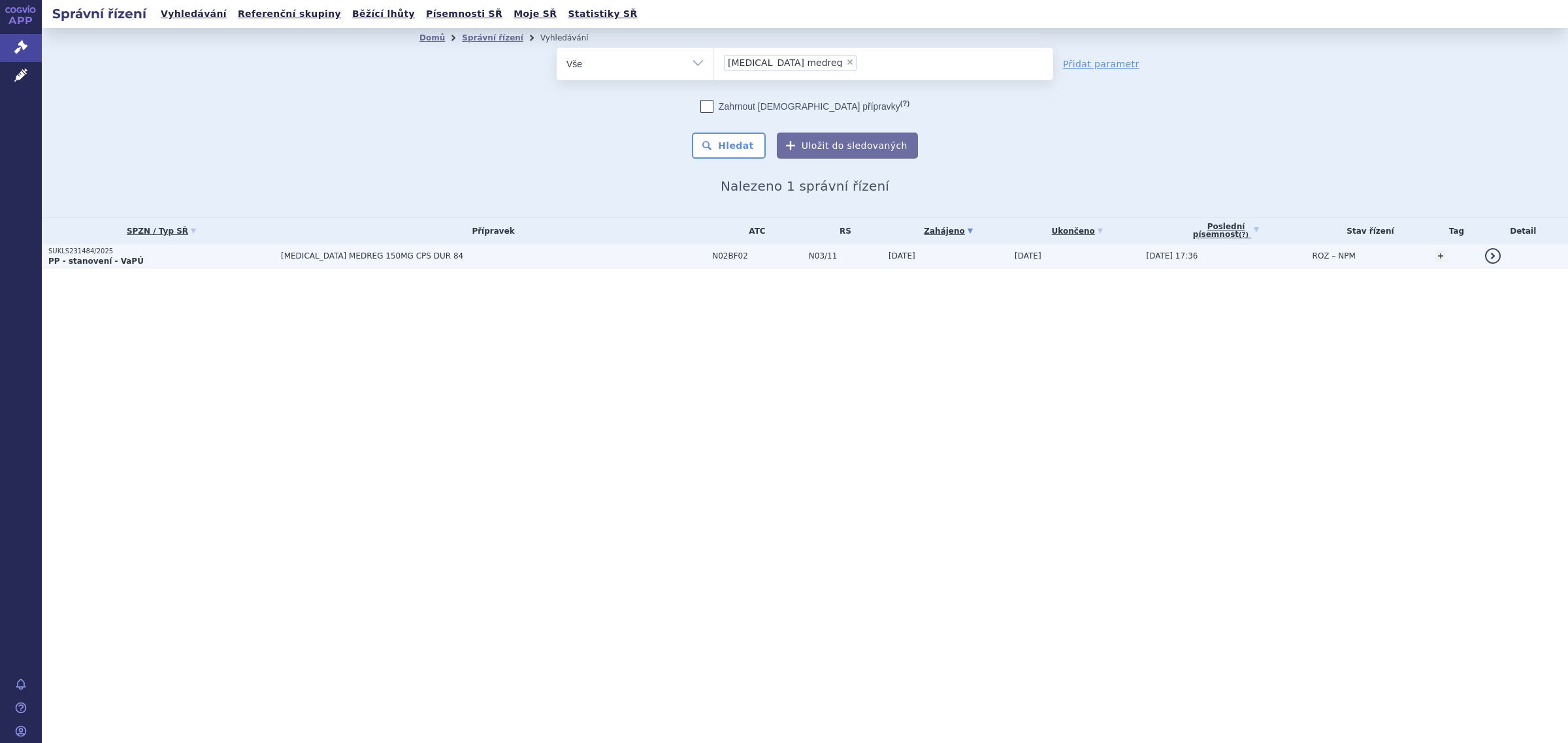
click at [360, 253] on span "[MEDICAL_DATA] MEDREG 150MG CPS DUR 84" at bounding box center [444, 256] width 326 height 9
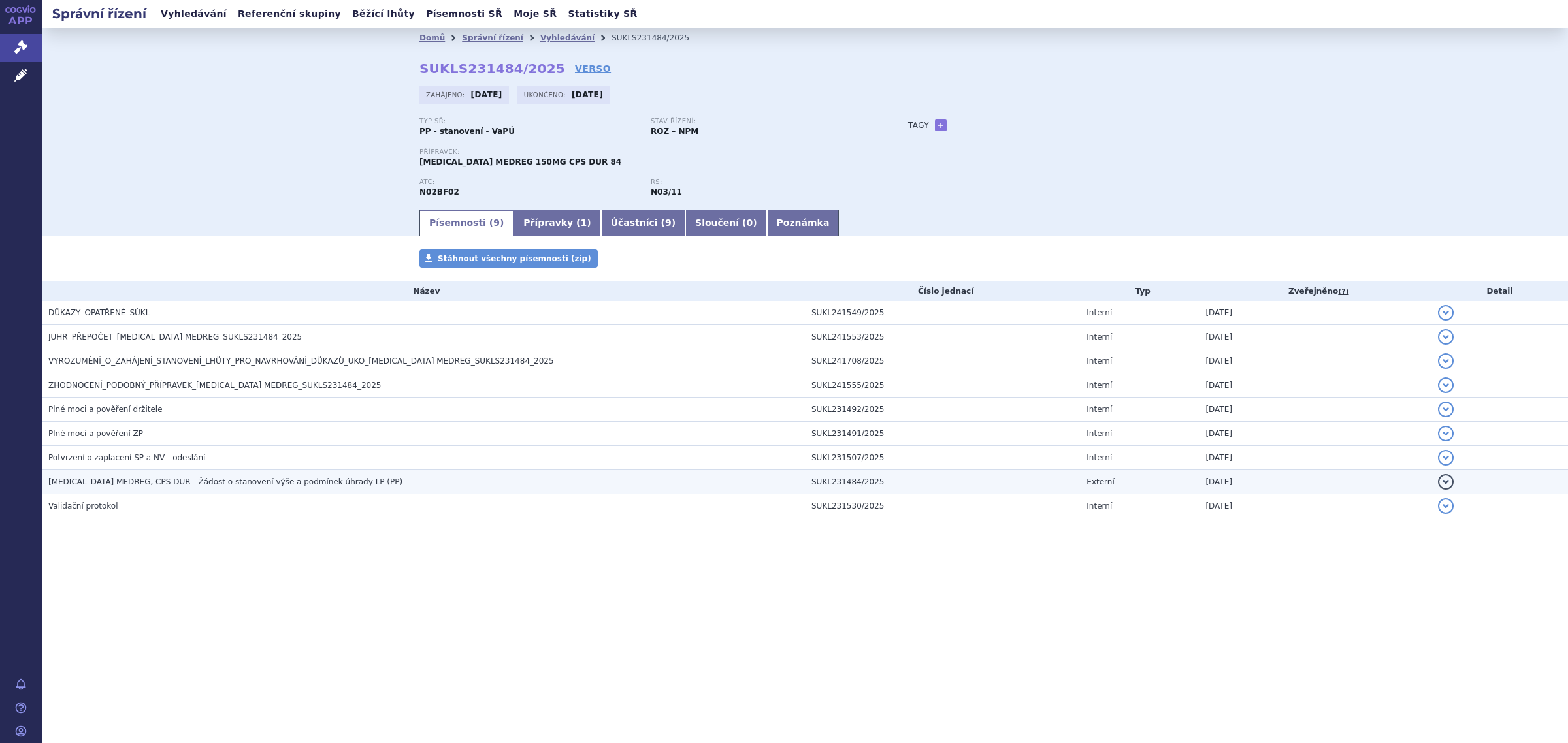
click at [164, 482] on span "[MEDICAL_DATA] MEDREG, CPS DUR - Žádost o stanovení výše a podmínek úhrady LP (…" at bounding box center [225, 482] width 354 height 9
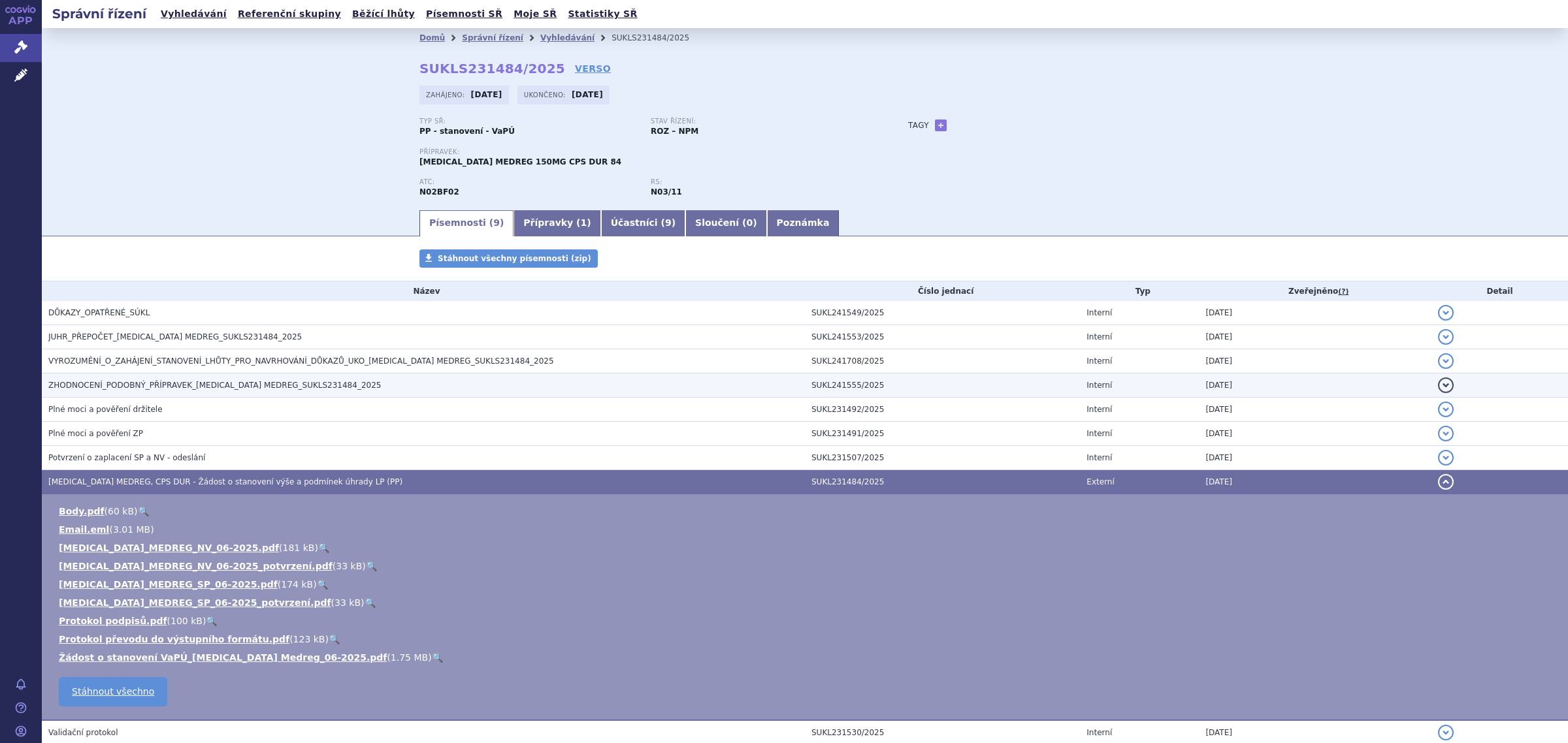
click at [217, 383] on span "ZHODNOCENÍ_PODOBNÝ_PŘÍPRAVEK_[MEDICAL_DATA] MEDREG_SUKLS231484_2025" at bounding box center [215, 385] width 332 height 9
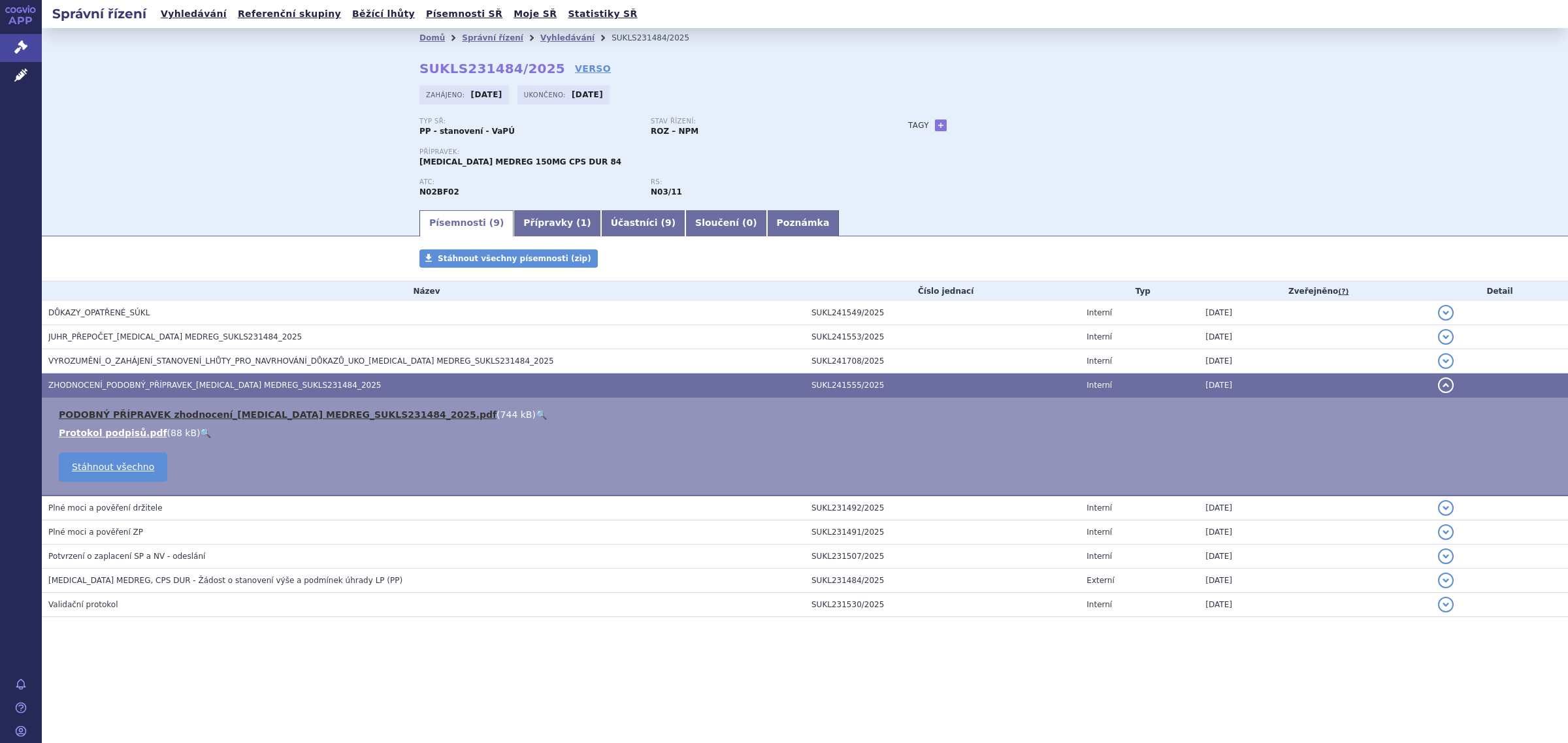
click at [215, 413] on link "PODOBNÝ PŘÍPRAVEK zhodnocení_[MEDICAL_DATA] MEDREG_SUKLS231484_2025.pdf" at bounding box center [277, 414] width 438 height 10
